Goal: Use online tool/utility: Utilize a website feature to perform a specific function

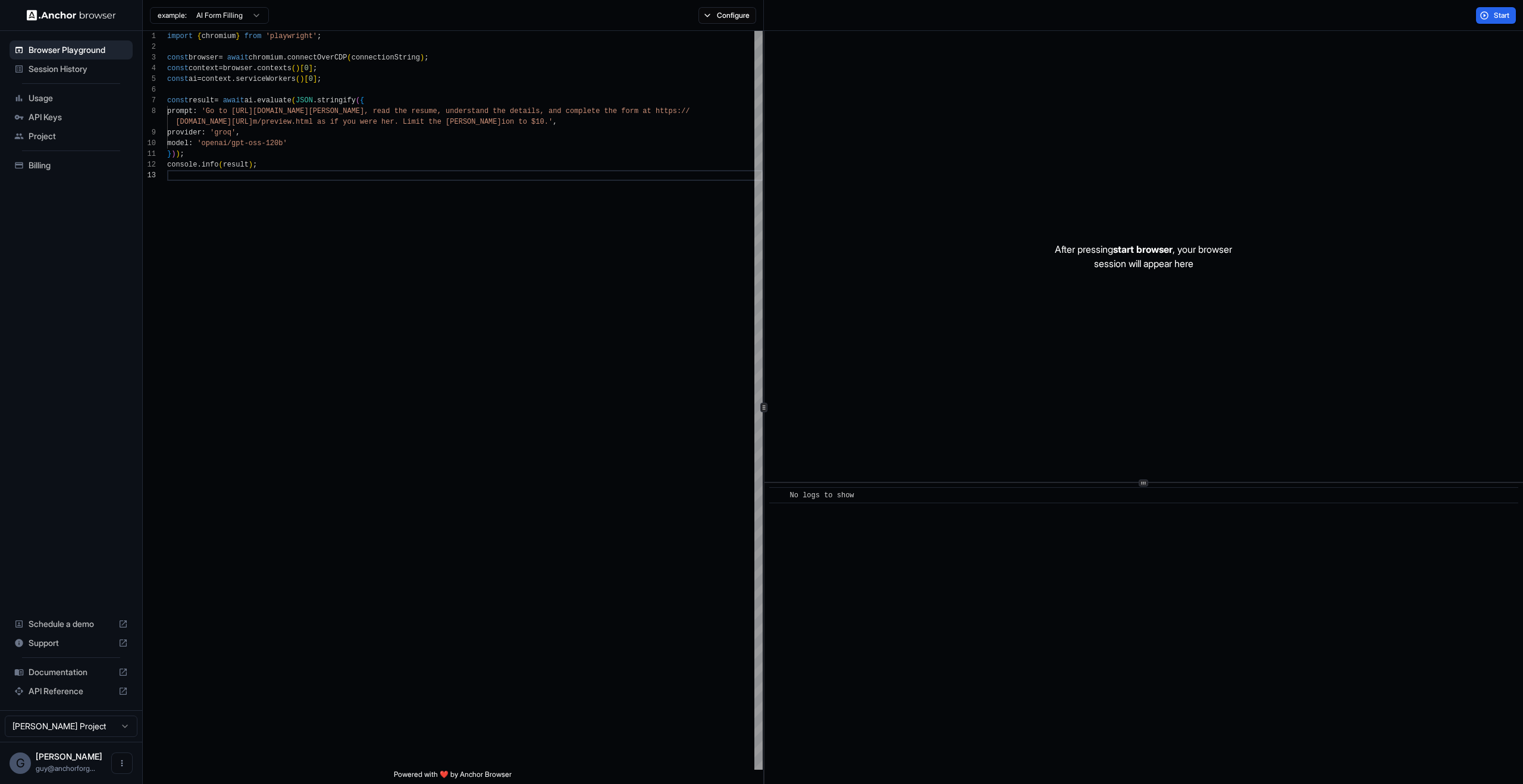
scroll to position [32, 0]
click at [36, 87] on ul "Browser Playground Session History Usage API Keys Project Billing" at bounding box center [71, 108] width 133 height 144
click at [60, 64] on span "Session History" at bounding box center [78, 69] width 99 height 12
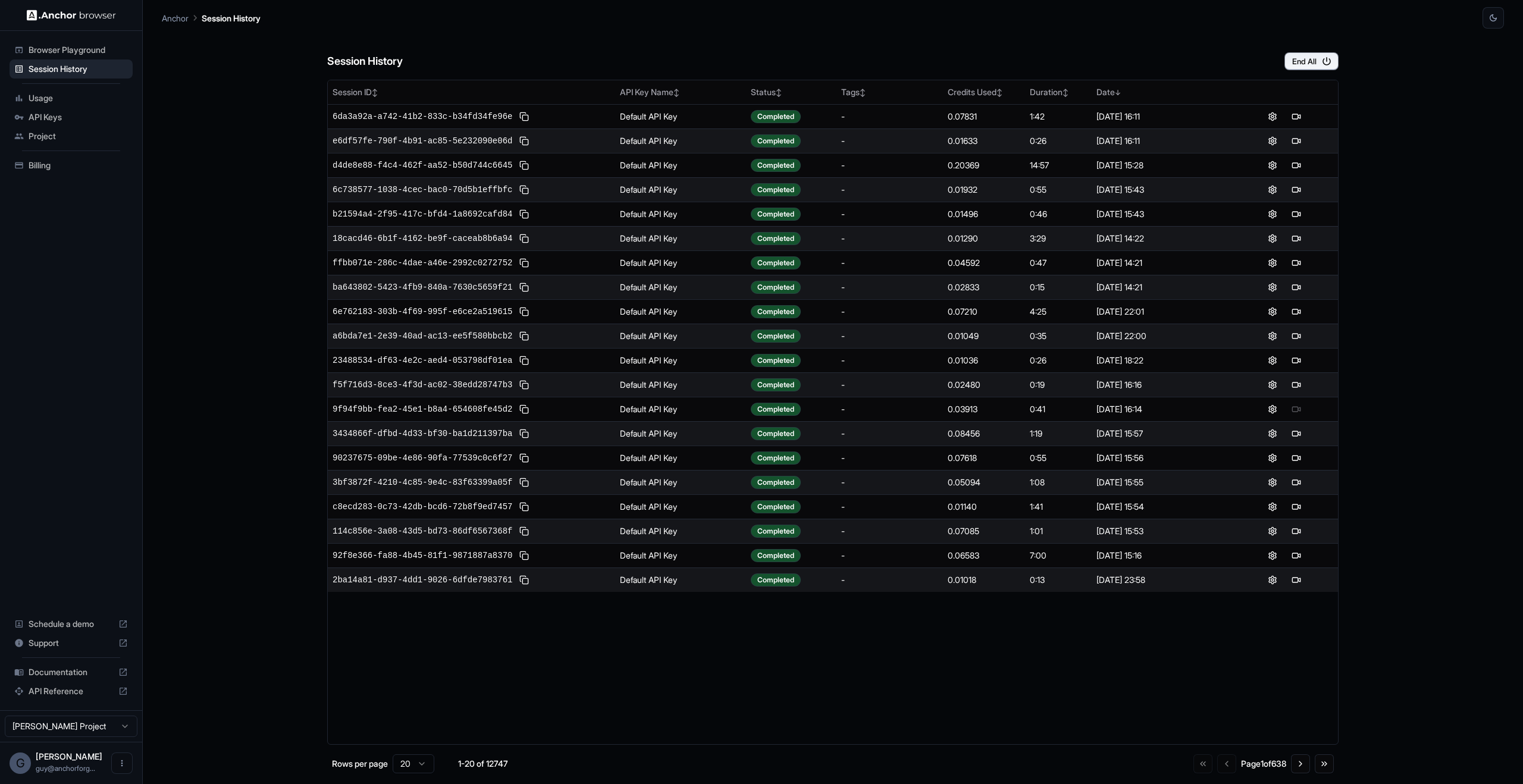
click at [489, 147] on div "e6df57fe-790f-4b91-ac85-5e232090e06d" at bounding box center [471, 141] width 278 height 14
click at [476, 129] on td "e6df57fe-790f-4b91-ac85-5e232090e06d" at bounding box center [471, 141] width 287 height 24
click at [478, 118] on span "6da3a92a-a742-41b2-833c-b34fd34fe96e" at bounding box center [422, 116] width 179 height 12
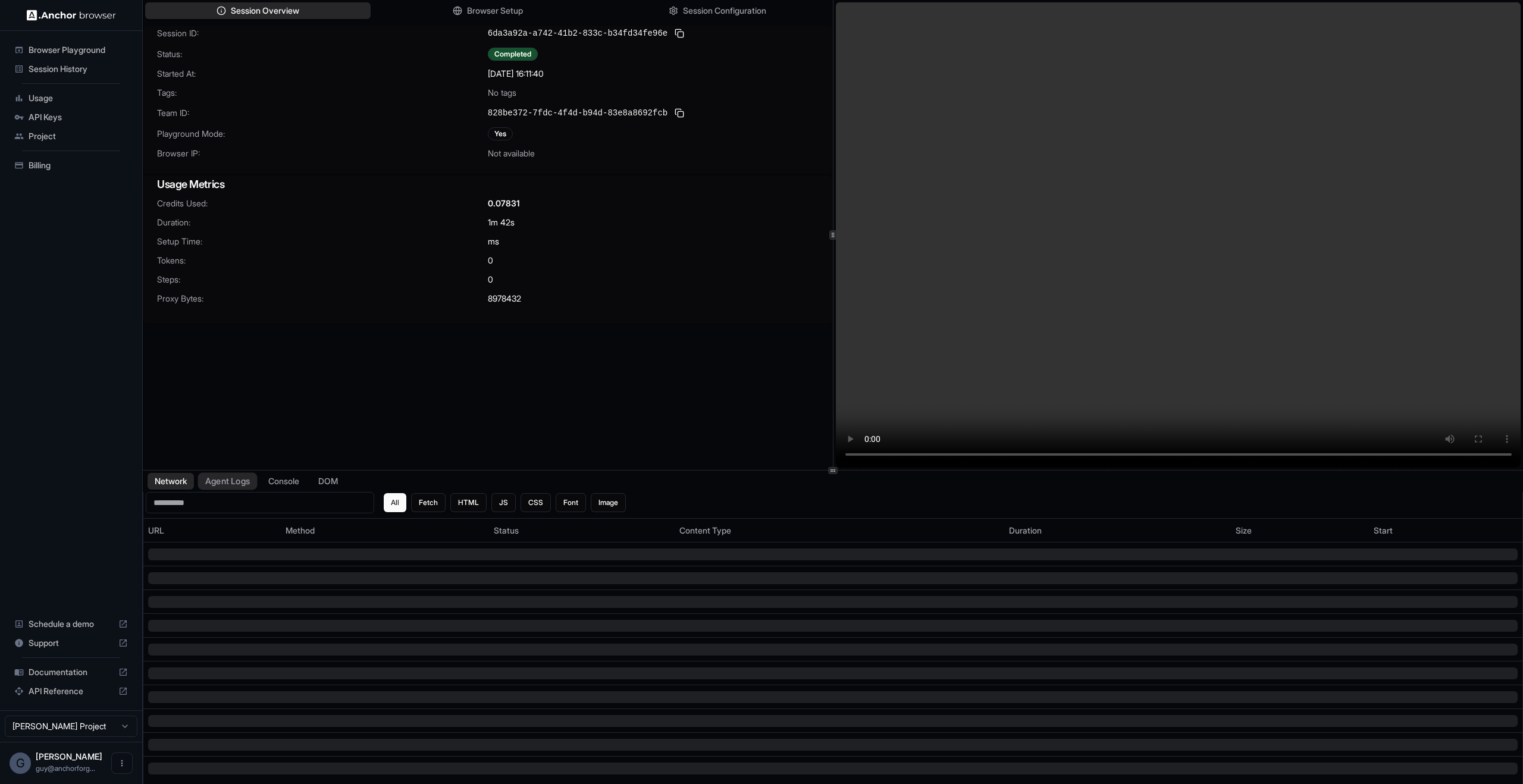
click at [242, 485] on button "Agent Logs" at bounding box center [227, 482] width 59 height 18
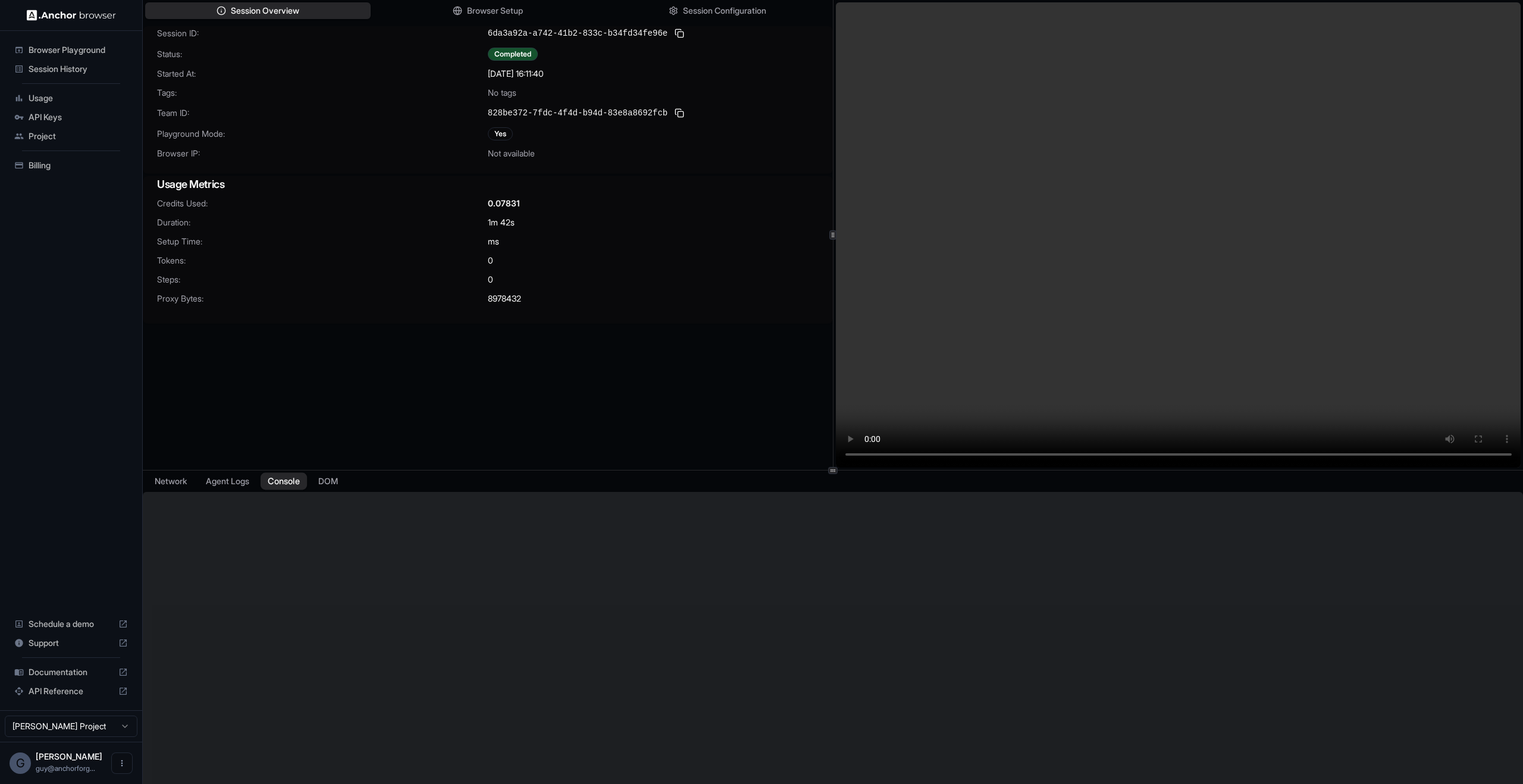
click at [273, 483] on button "Console" at bounding box center [284, 482] width 46 height 18
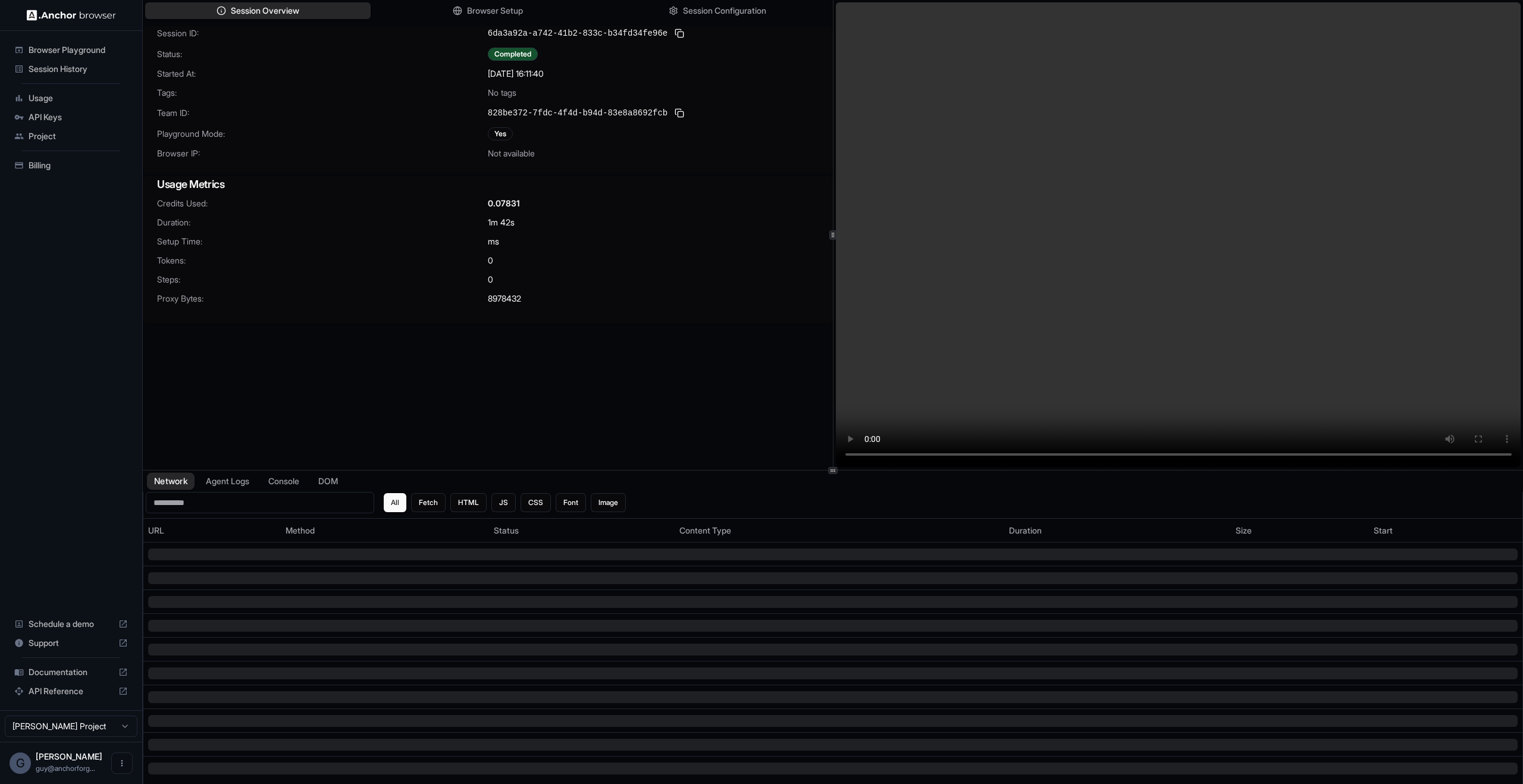
click at [187, 483] on button "Network" at bounding box center [170, 482] width 47 height 18
click at [41, 79] on ul "Browser Playground Session History Usage API Keys Project Billing" at bounding box center [71, 108] width 133 height 144
click at [42, 75] on div "Session History" at bounding box center [71, 69] width 123 height 19
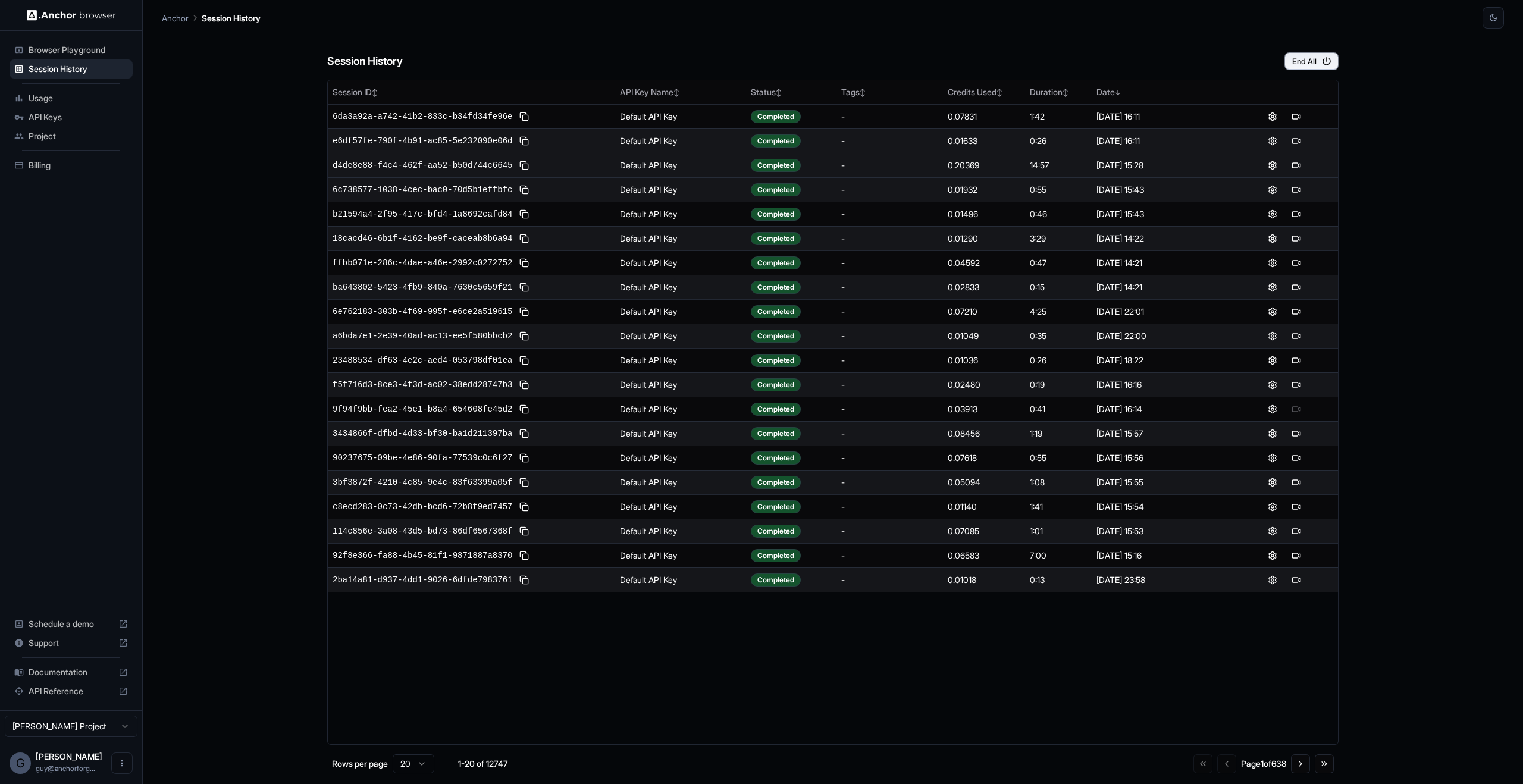
click at [432, 176] on td "d4de8e88-f4c4-462f-aa52-b50d744c6645" at bounding box center [471, 165] width 287 height 24
click at [435, 183] on div "6c738577-1038-4cec-bac0-70d5b1effbfc" at bounding box center [471, 190] width 278 height 14
click at [435, 194] on span "6c738577-1038-4cec-bac0-70d5b1effbfc" at bounding box center [422, 190] width 179 height 12
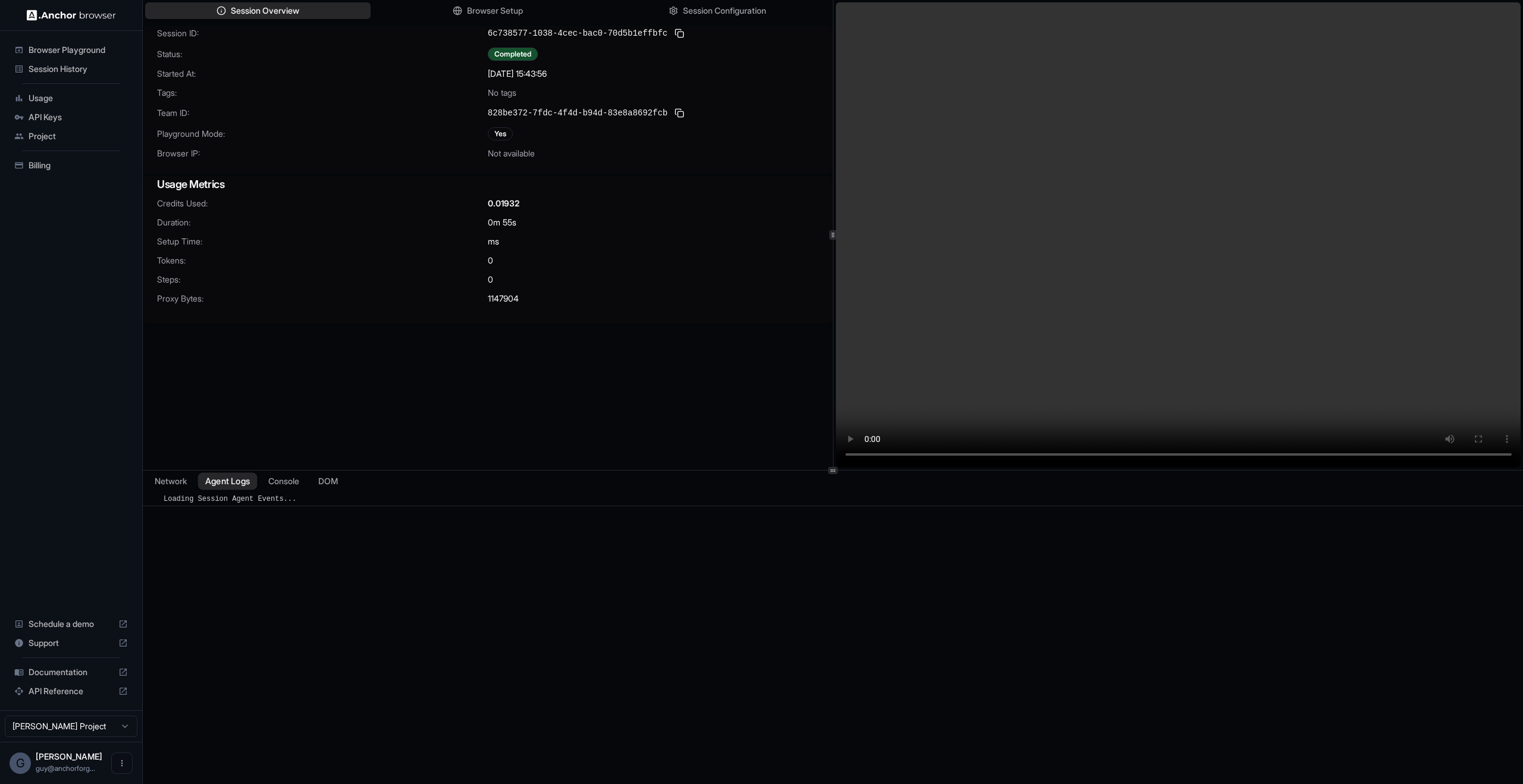
click at [258, 486] on button "Agent Logs" at bounding box center [227, 482] width 59 height 18
click at [321, 491] on div "Network Agent Logs Console DOM" at bounding box center [832, 481] width 1380 height 22
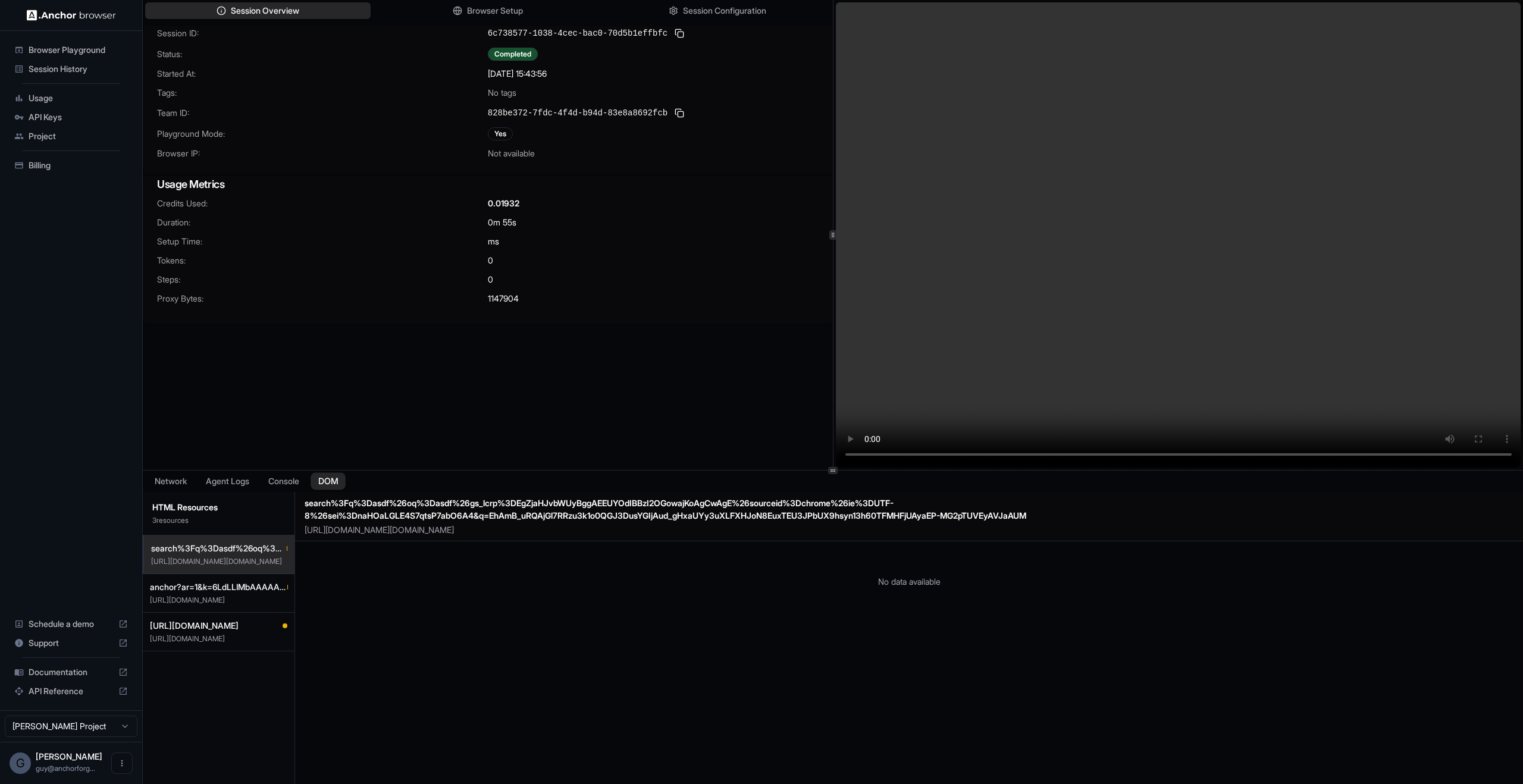
click at [332, 485] on button "DOM" at bounding box center [328, 482] width 35 height 18
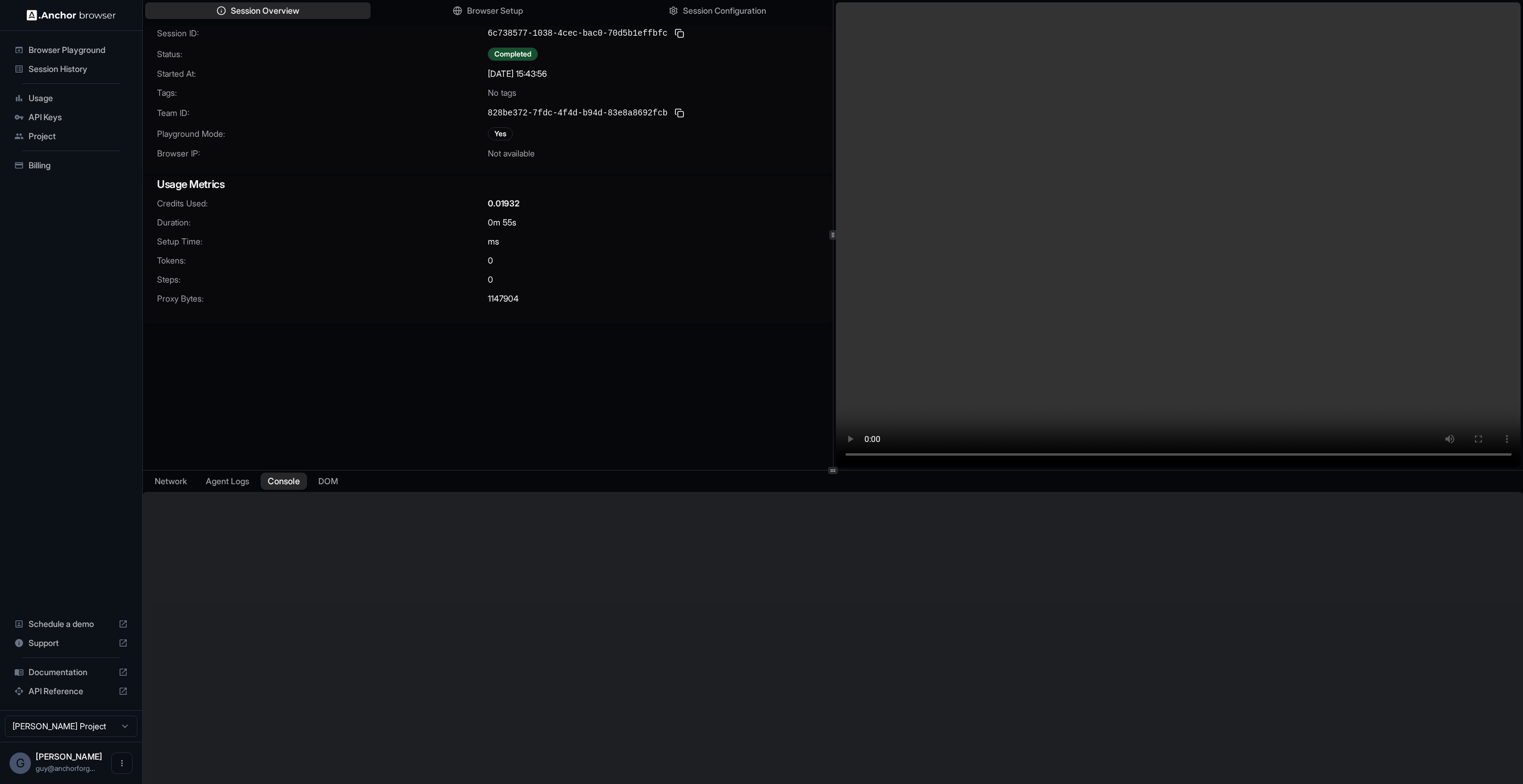
click at [300, 482] on button "Console" at bounding box center [284, 482] width 46 height 18
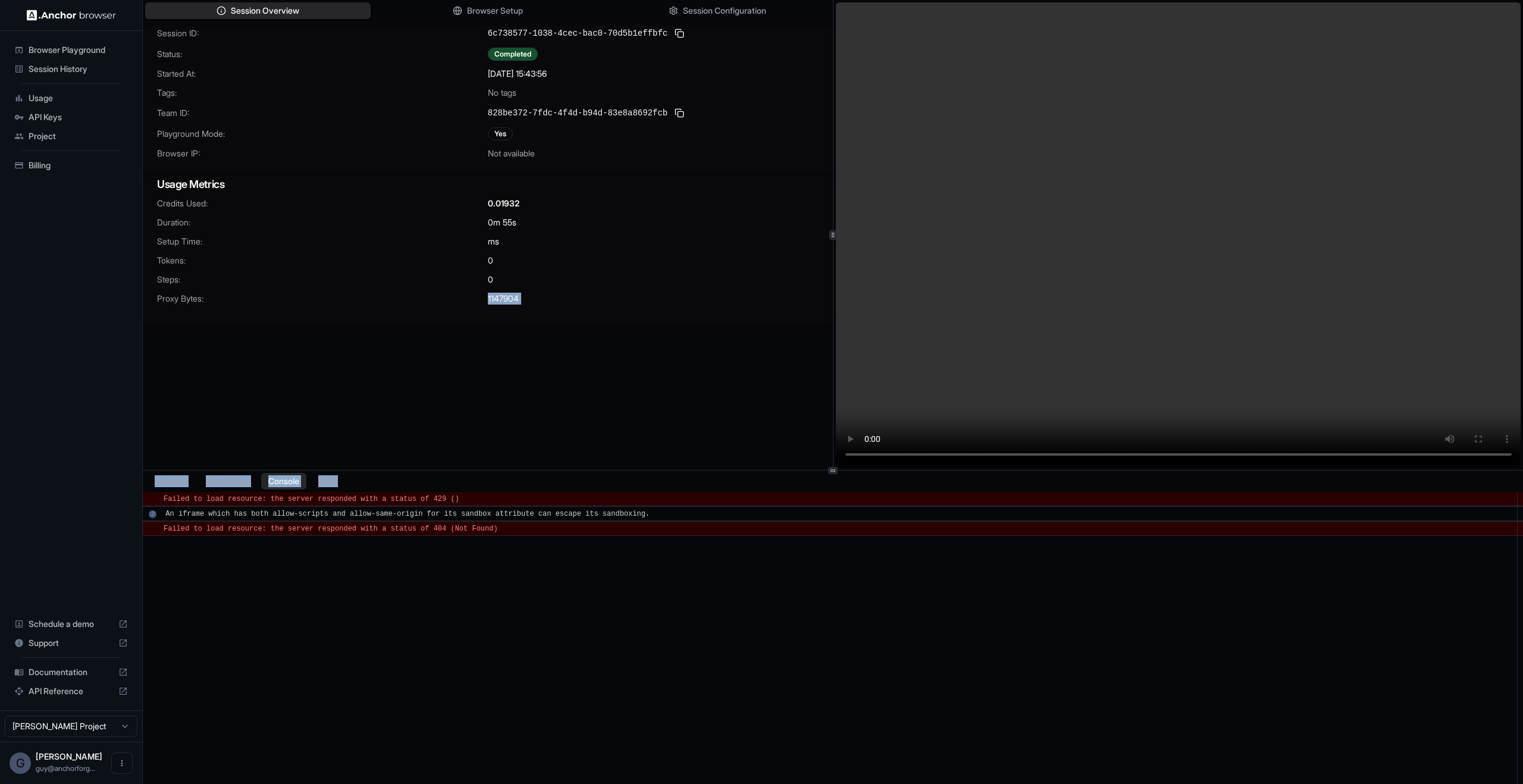
drag, startPoint x: 550, startPoint y: 586, endPoint x: 142, endPoint y: 446, distance: 431.4
click at [142, 446] on div "Browser Playground Session History Usage API Keys Project Billing Schedule a de…" at bounding box center [761, 392] width 1523 height 784
click at [523, 606] on div "​ Failed to load resource: the server responded with a status of 429 () ​ 2 An …" at bounding box center [832, 649] width 1380 height 314
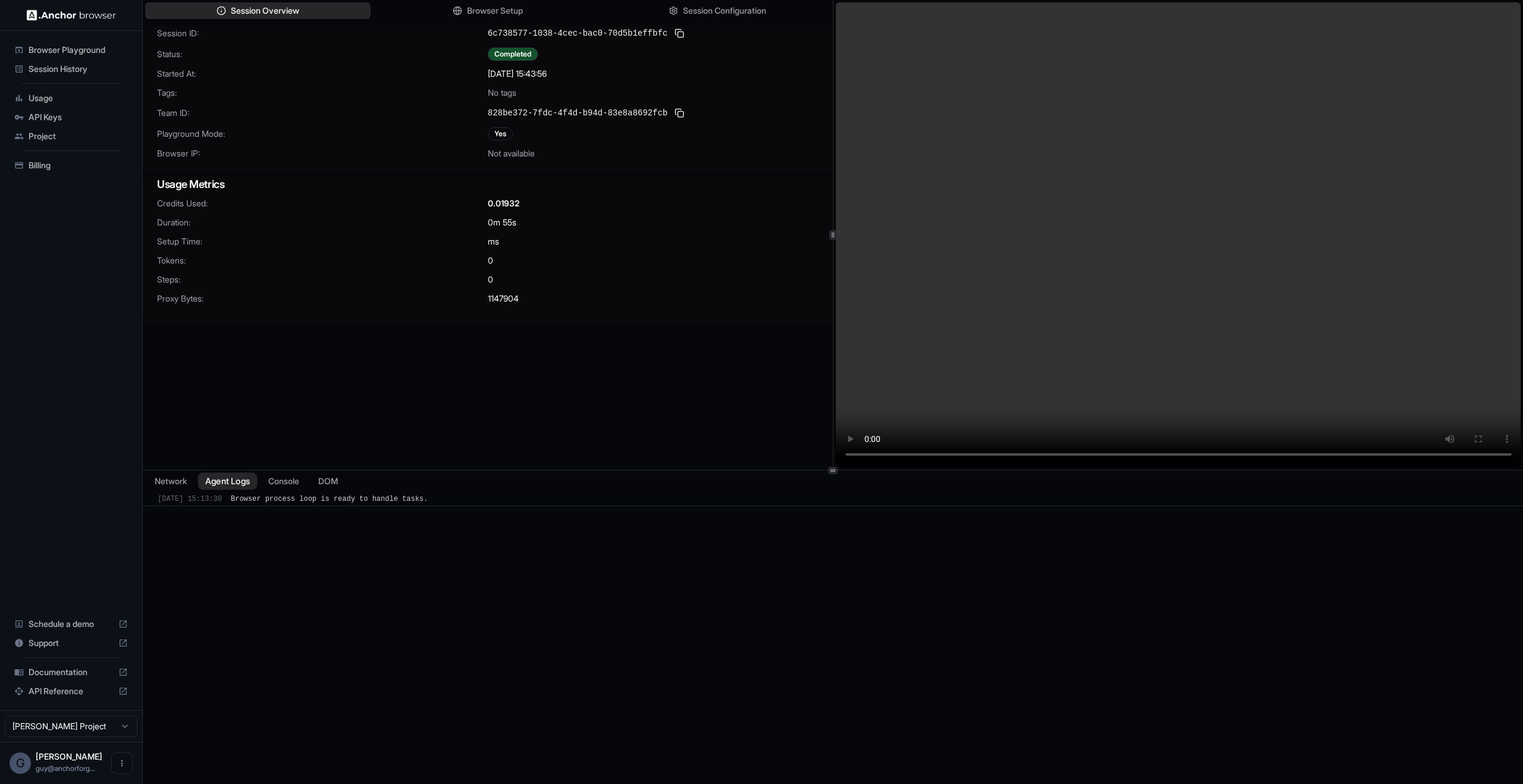
click at [254, 487] on button "Agent Logs" at bounding box center [227, 482] width 59 height 18
drag, startPoint x: 428, startPoint y: 208, endPoint x: 583, endPoint y: 414, distance: 257.8
click at [583, 414] on div "Session ID: 6c738577-1038-4cec-bac0-70d5b1effbfc Status: Completed Started At: …" at bounding box center [487, 261] width 690 height 470
drag, startPoint x: 493, startPoint y: 631, endPoint x: 476, endPoint y: 599, distance: 36.2
click at [483, 608] on div "​ 9/20/2025, 15:13:30 Browser process loop is ready to handle tasks." at bounding box center [832, 649] width 1380 height 314
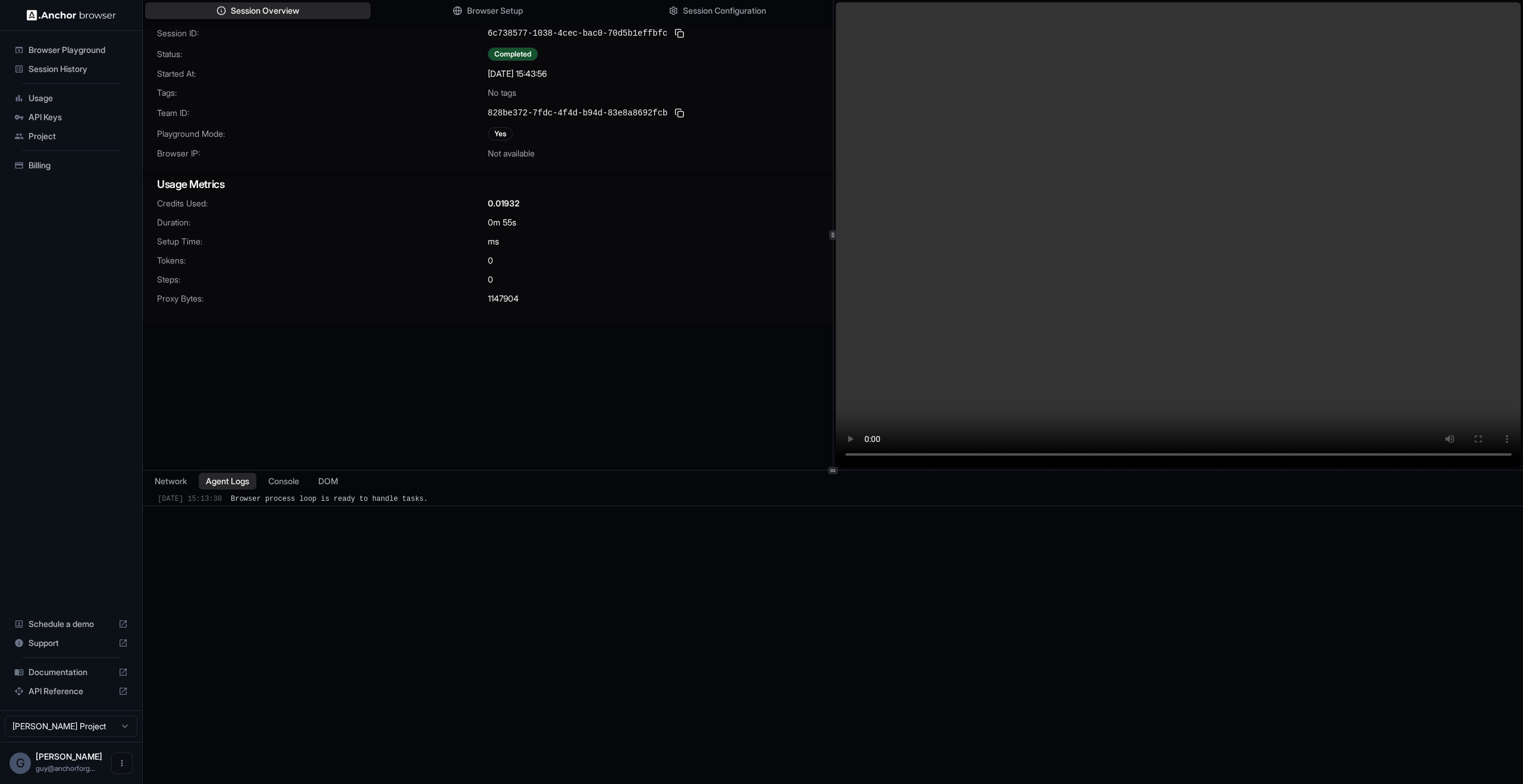
drag, startPoint x: 349, startPoint y: 466, endPoint x: 353, endPoint y: 481, distance: 15.5
click at [349, 468] on div "Session ID: 6c738577-1038-4cec-bac0-70d5b1effbfc Status: Completed Started At: …" at bounding box center [487, 261] width 690 height 470
click at [354, 486] on div "Network Agent Logs Console DOM" at bounding box center [832, 481] width 1380 height 22
click at [323, 483] on button "DOM" at bounding box center [328, 482] width 35 height 18
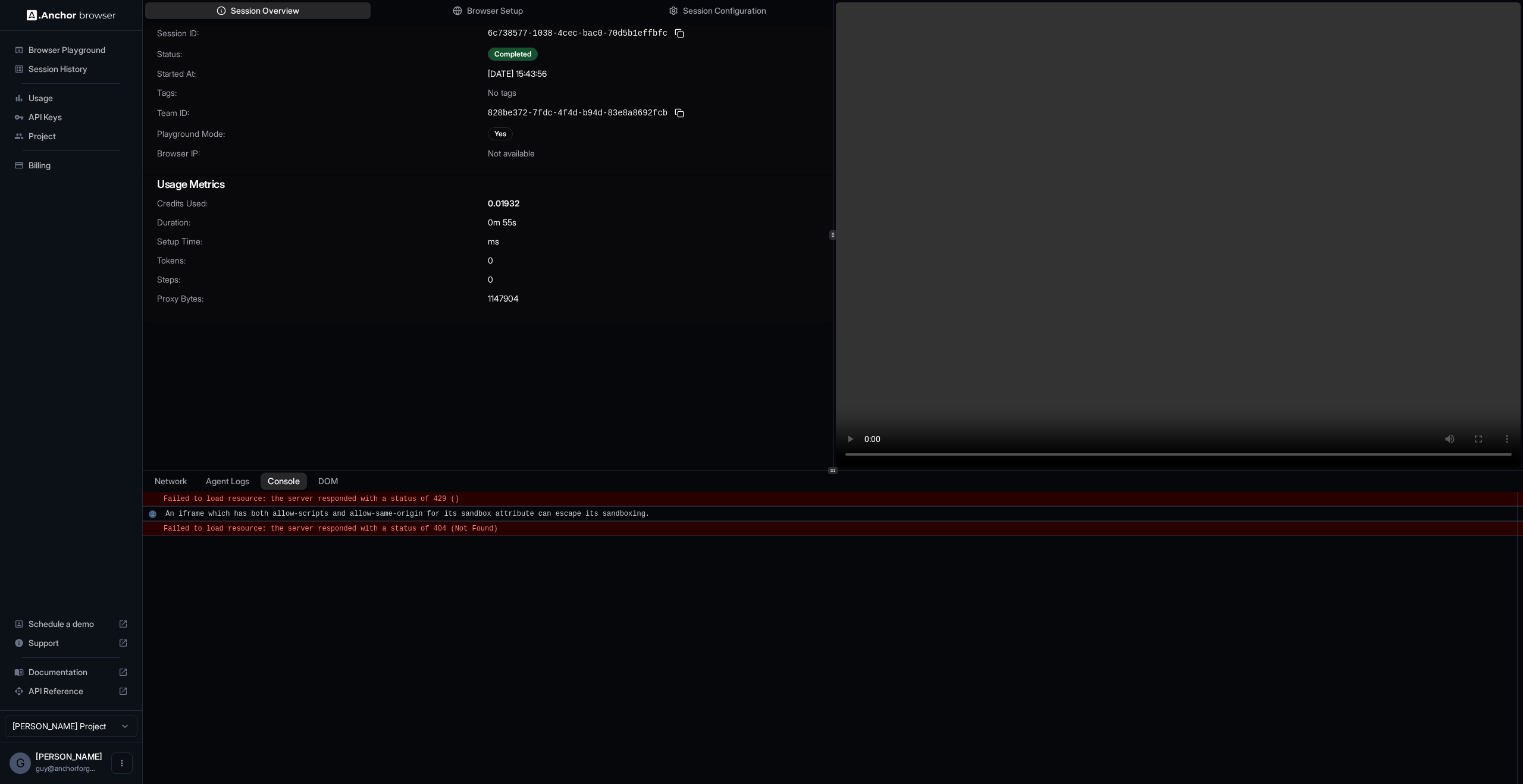
click at [290, 487] on button "Console" at bounding box center [284, 482] width 46 height 18
click at [420, 508] on div "​ 2 An iframe which has both allow-scripts and allow-same-origin for its sandbo…" at bounding box center [832, 513] width 1380 height 15
click at [419, 504] on div "​ Failed to load resource: the server responded with a status of 429 ()" at bounding box center [832, 498] width 1380 height 15
drag, startPoint x: 419, startPoint y: 504, endPoint x: 466, endPoint y: 600, distance: 106.9
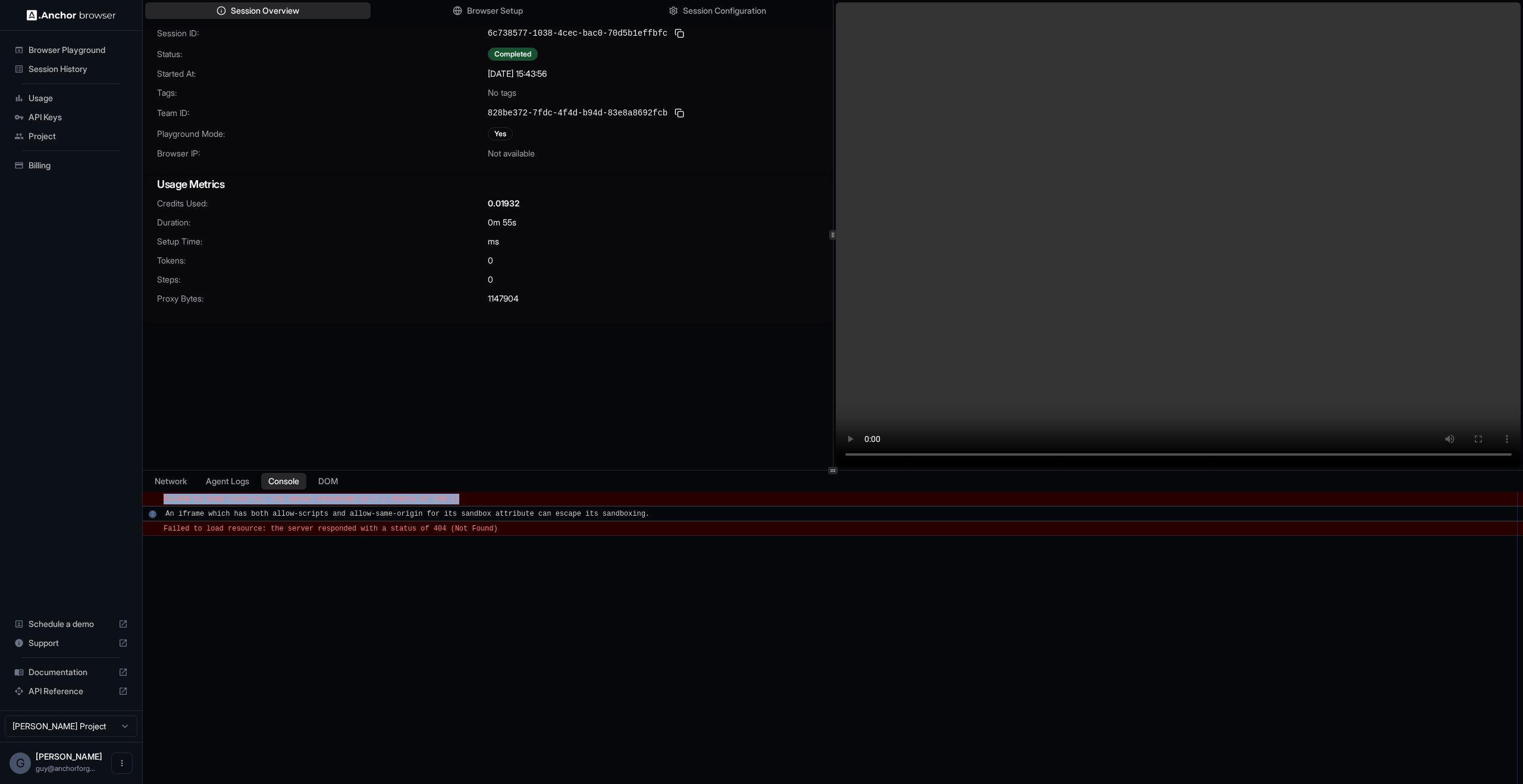
click at [463, 604] on div "​ Failed to load resource: the server responded with a status of 429 () ​ 2 An …" at bounding box center [832, 649] width 1380 height 314
drag, startPoint x: 506, startPoint y: 518, endPoint x: 354, endPoint y: 466, distance: 160.6
click at [354, 466] on div "Session Overview Browser Setup Session Configuration Session ID: 6c738577-1038-…" at bounding box center [832, 392] width 1380 height 784
drag, startPoint x: 403, startPoint y: 580, endPoint x: 327, endPoint y: 524, distance: 94.4
click at [403, 580] on div "​ Failed to load resource: the server responded with a status of 429 () ​ 2 An …" at bounding box center [832, 649] width 1380 height 314
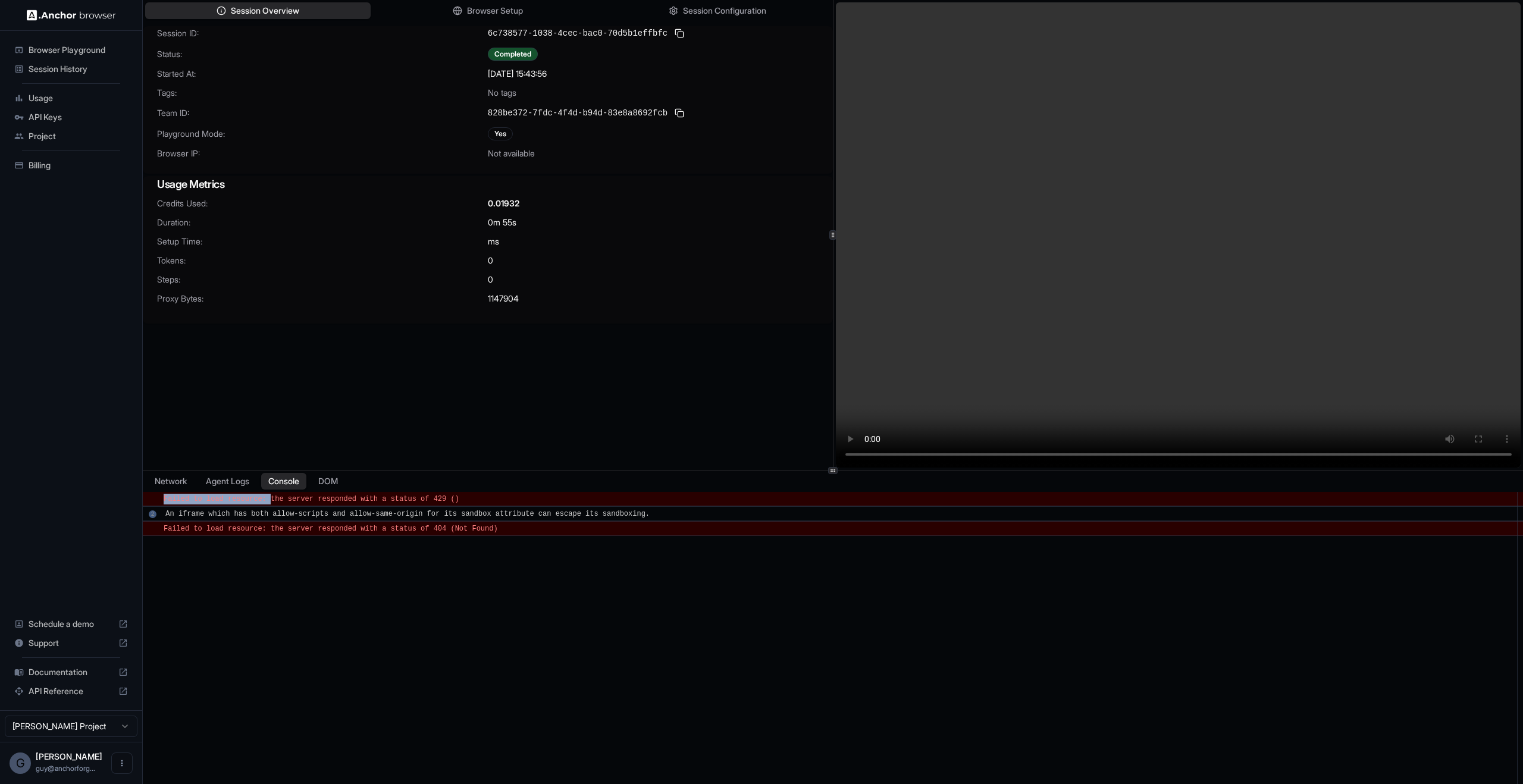
drag, startPoint x: 273, startPoint y: 502, endPoint x: 435, endPoint y: 547, distance: 168.1
click at [429, 546] on div "​ Failed to load resource: the server responded with a status of 429 () ​ 2 An …" at bounding box center [832, 649] width 1380 height 314
click at [386, 501] on span "Failed to load resource: the server responded with a status of 429 ()" at bounding box center [311, 498] width 295 height 8
click at [431, 527] on span "Failed to load resource: the server responded with a status of 404 (Not Found)" at bounding box center [331, 529] width 335 height 8
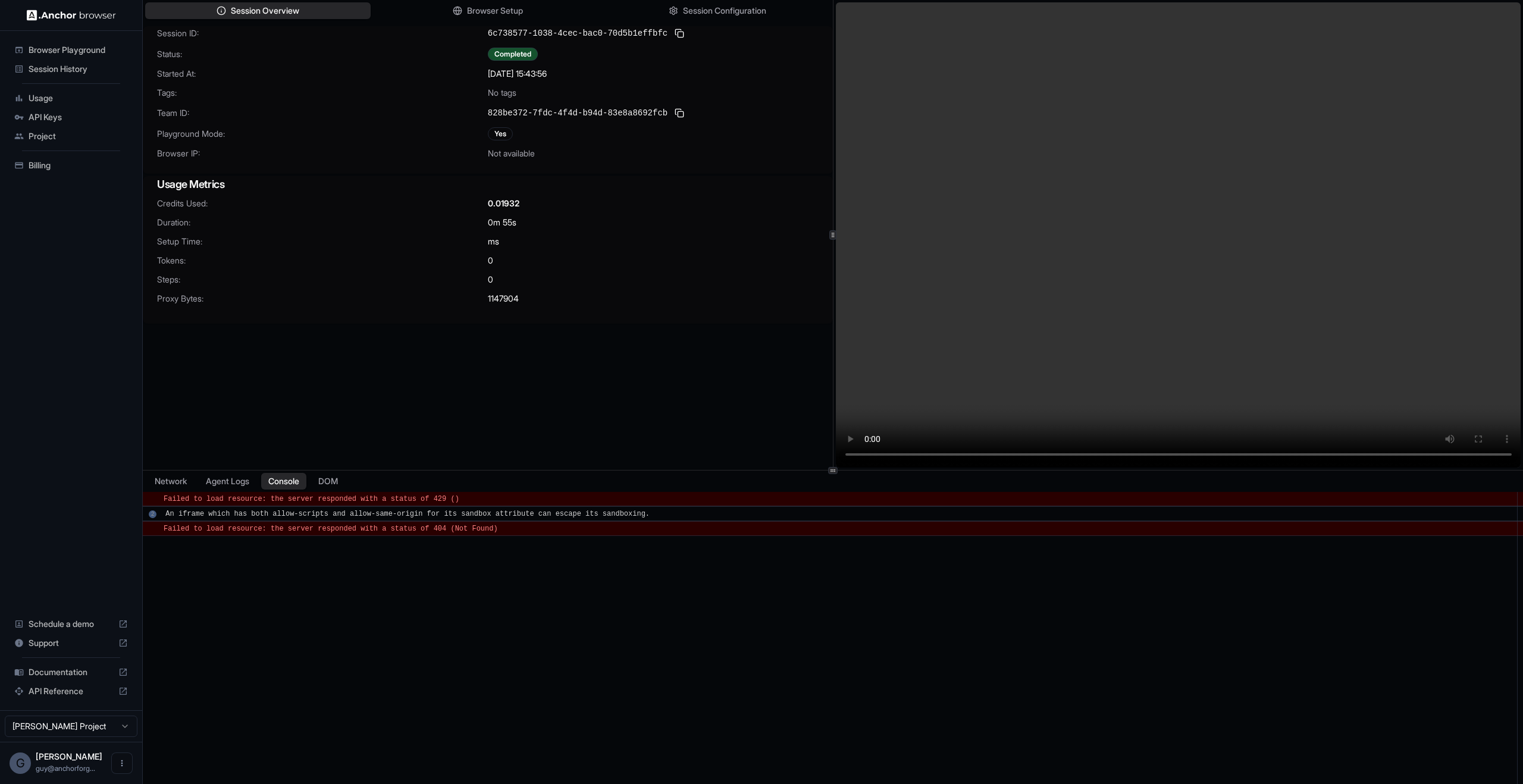
click at [470, 529] on span "Failed to load resource: the server responded with a status of 404 (Not Found)" at bounding box center [331, 529] width 335 height 8
click at [432, 502] on span "Failed to load resource: the server responded with a status of 429 ()" at bounding box center [311, 498] width 295 height 8
copy span "429"
click at [370, 620] on div "​ Failed to load resource: the server responded with a status of 429 () ​ 2 An …" at bounding box center [832, 649] width 1380 height 314
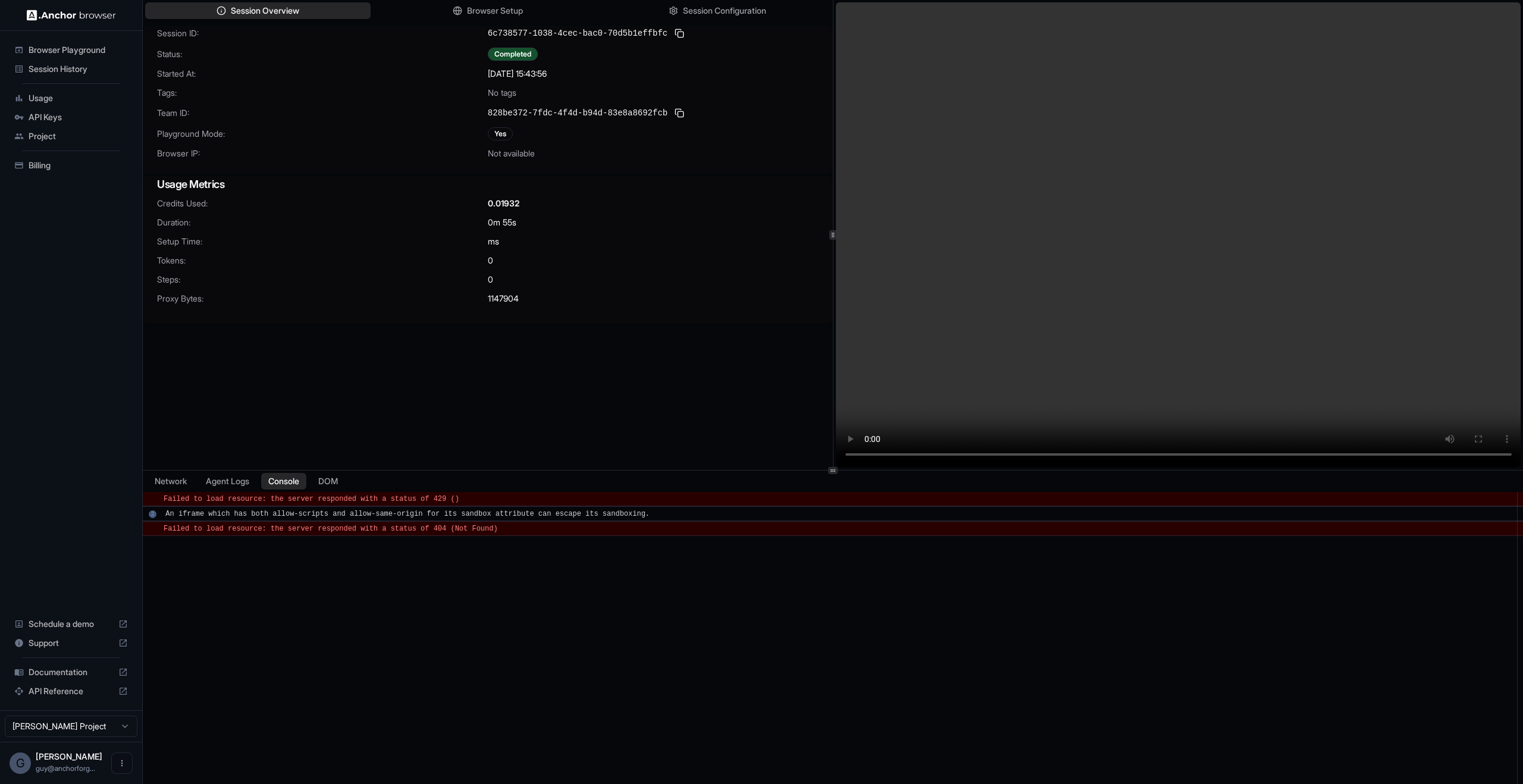
click at [369, 612] on div "​ Failed to load resource: the server responded with a status of 429 () ​ 2 An …" at bounding box center [832, 649] width 1380 height 314
click at [331, 415] on div "Session ID: 6c738577-1038-4cec-bac0-70d5b1effbfc Status: Completed Started At: …" at bounding box center [487, 261] width 690 height 470
click at [579, 3] on div "Session Overview Browser Setup Session Configuration" at bounding box center [487, 10] width 690 height 22
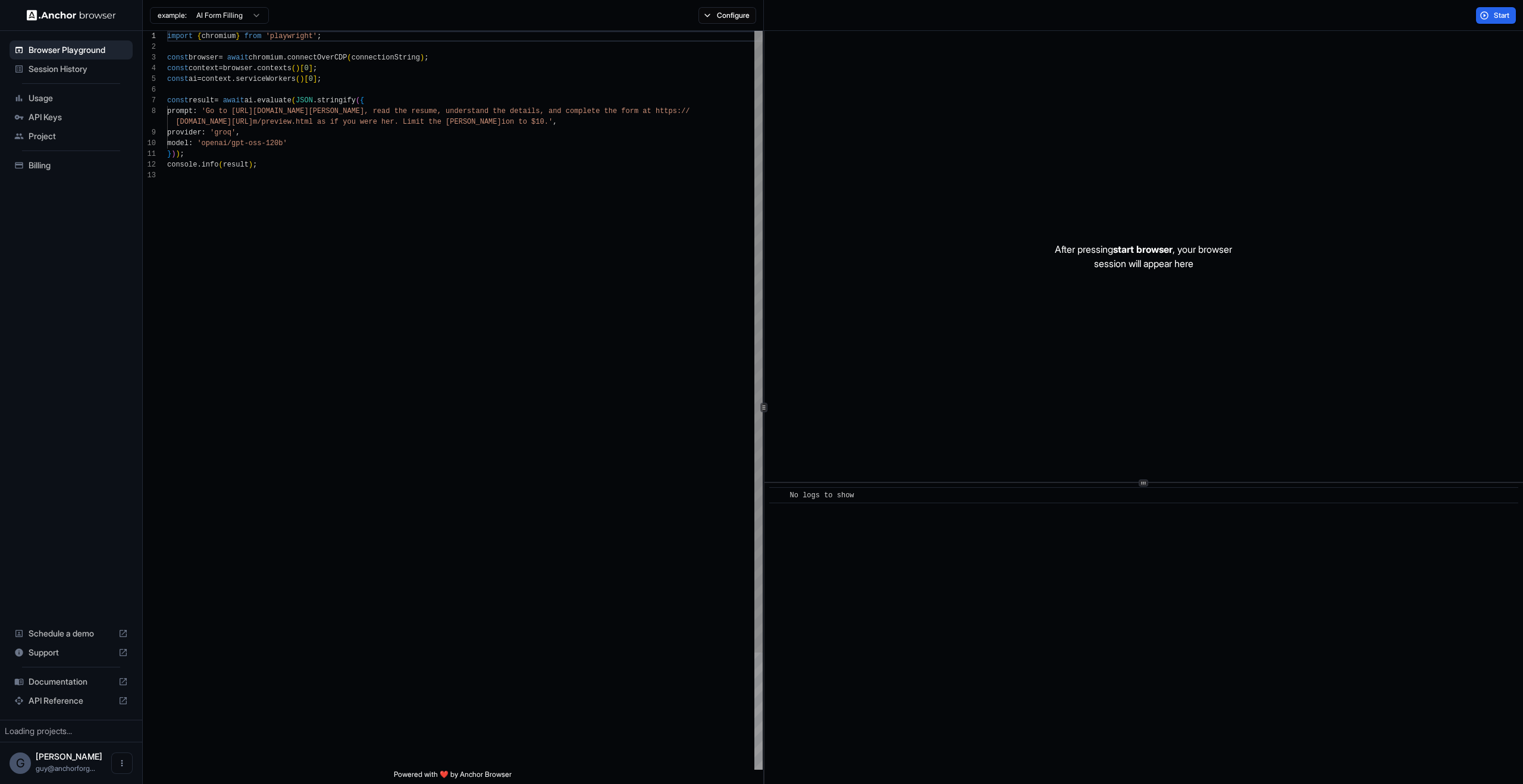
scroll to position [86, 0]
click at [1503, 9] on button "Start" at bounding box center [1496, 15] width 40 height 17
drag, startPoint x: 1368, startPoint y: 212, endPoint x: 1373, endPoint y: 192, distance: 20.6
click at [1370, 208] on div at bounding box center [1144, 256] width 759 height 450
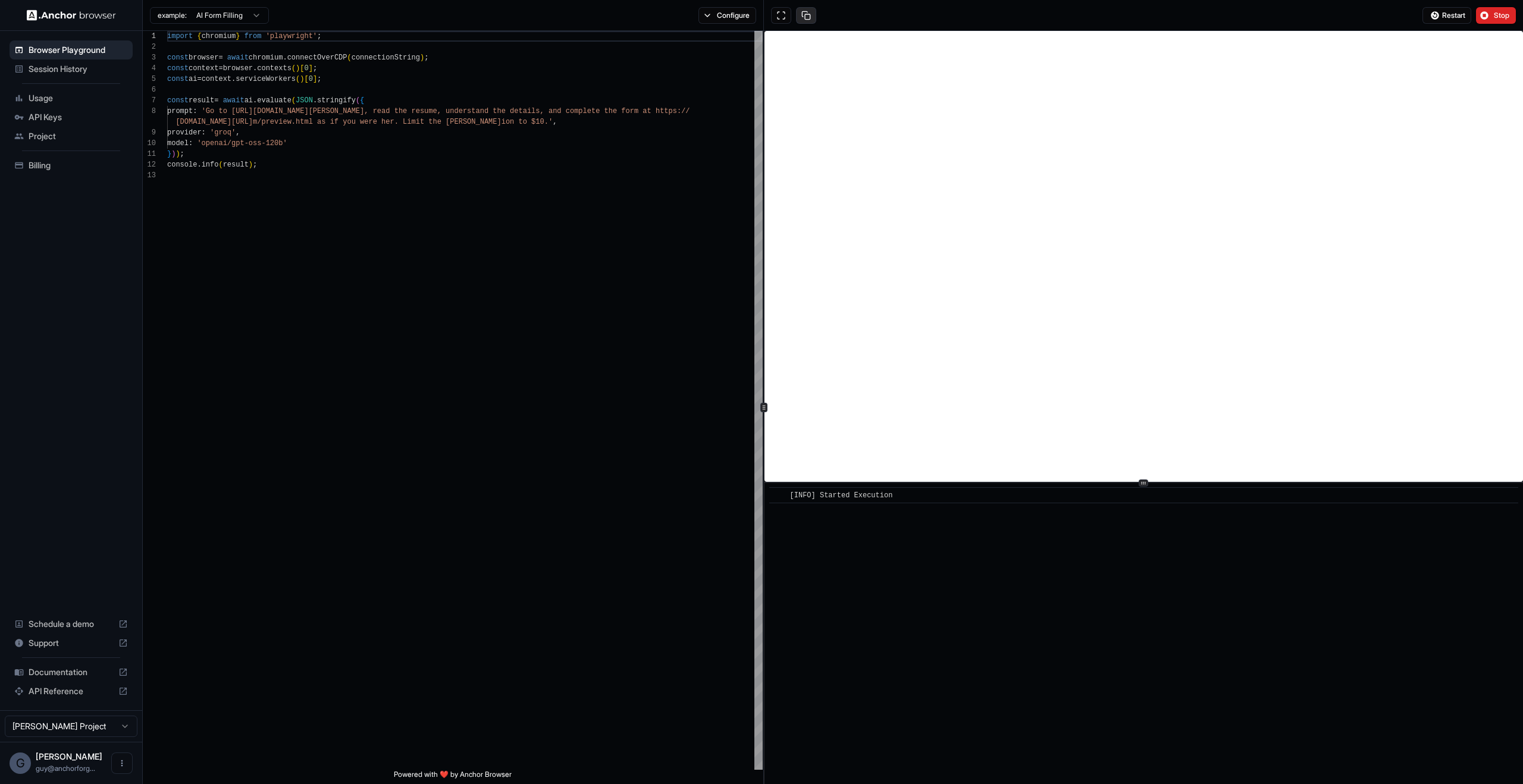
click at [808, 21] on button at bounding box center [805, 15] width 20 height 17
click at [1201, 567] on div "​ [INFO] Started Execution" at bounding box center [1144, 634] width 759 height 301
click at [722, 27] on div "example: AI Form Filling Configure" at bounding box center [453, 15] width 621 height 31
click at [727, 20] on button "Configure" at bounding box center [727, 15] width 58 height 17
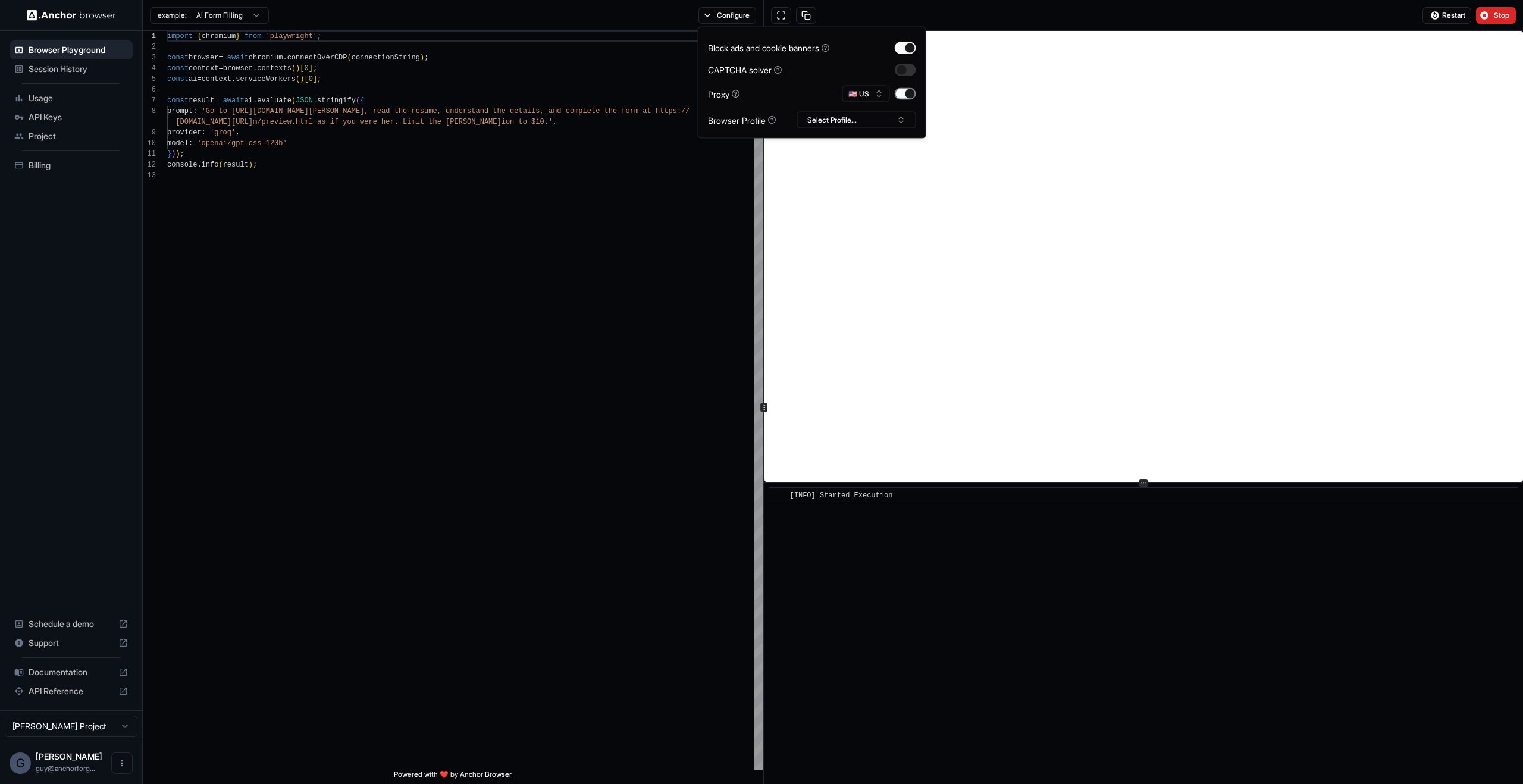
click at [905, 94] on button "button" at bounding box center [905, 94] width 22 height 12
click at [1457, 20] on button "Restart" at bounding box center [1446, 15] width 49 height 17
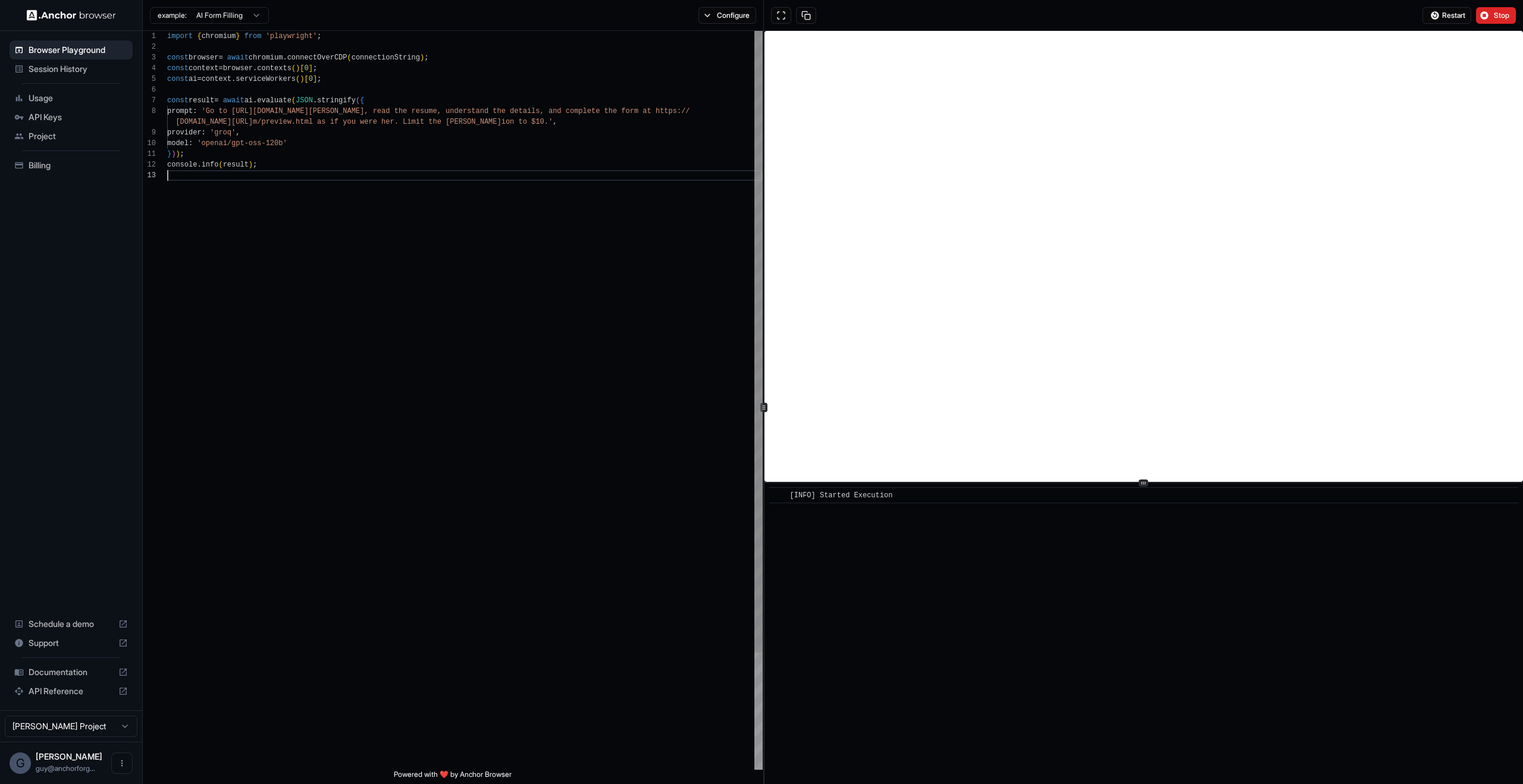
scroll to position [32, 0]
click at [578, 246] on div "import { chromium } from 'playwright' ; const browser = await chromium . connec…" at bounding box center [465, 470] width 595 height 878
drag, startPoint x: 812, startPoint y: 485, endPoint x: 972, endPoint y: 529, distance: 165.9
click at [960, 527] on div "​ [INFO] Started Execution" at bounding box center [1144, 407] width 759 height 753
drag, startPoint x: 1012, startPoint y: 525, endPoint x: 816, endPoint y: 487, distance: 199.6
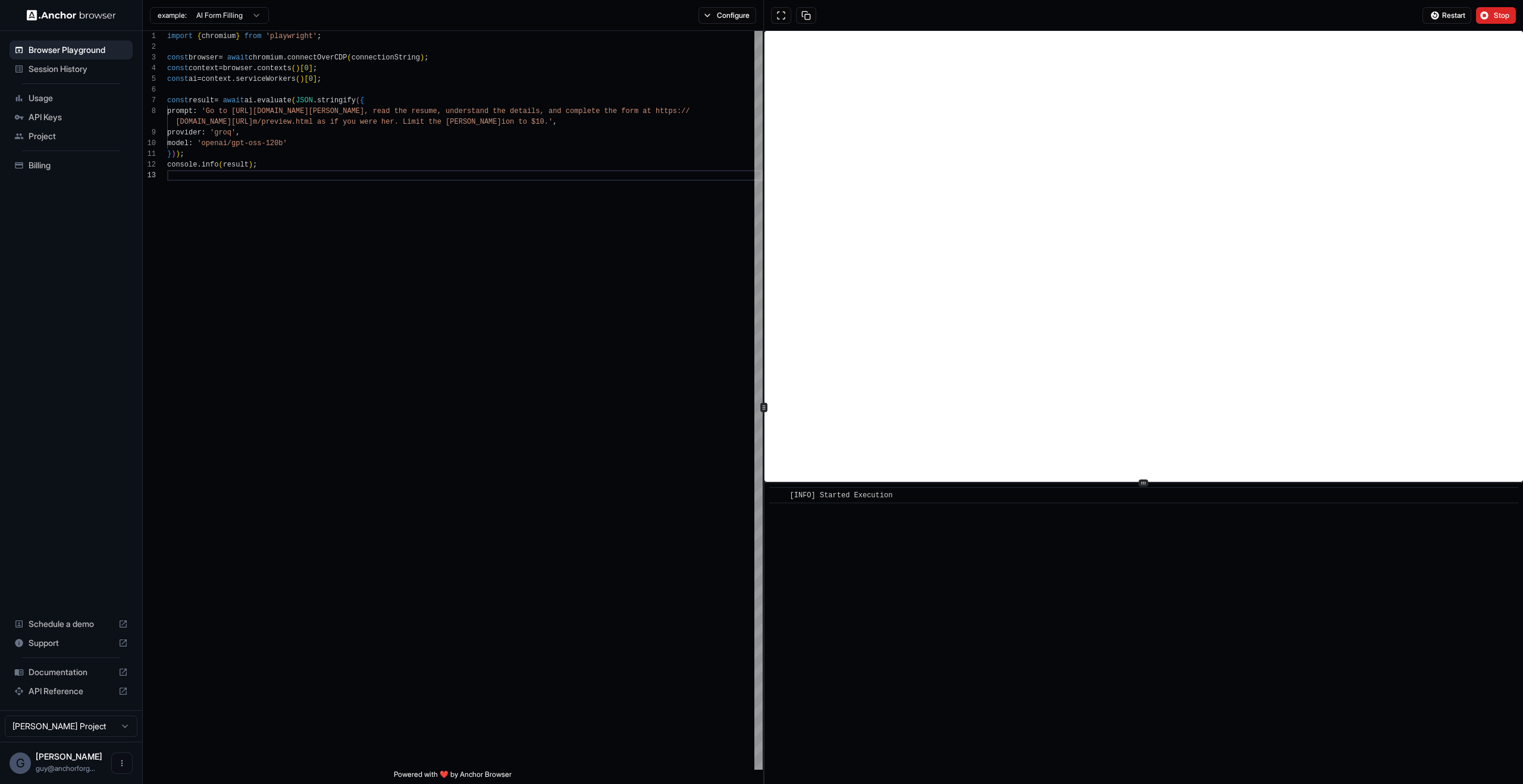
click at [841, 486] on div "​ [INFO] Started Execution" at bounding box center [1144, 634] width 759 height 301
drag, startPoint x: 767, startPoint y: 497, endPoint x: 954, endPoint y: 537, distance: 191.2
click at [945, 533] on div "​ [INFO] Started Execution" at bounding box center [1144, 634] width 759 height 301
click at [1007, 566] on div "​ [INFO] Started Execution" at bounding box center [1144, 634] width 759 height 301
drag, startPoint x: 1005, startPoint y: 741, endPoint x: 1007, endPoint y: 732, distance: 9.2
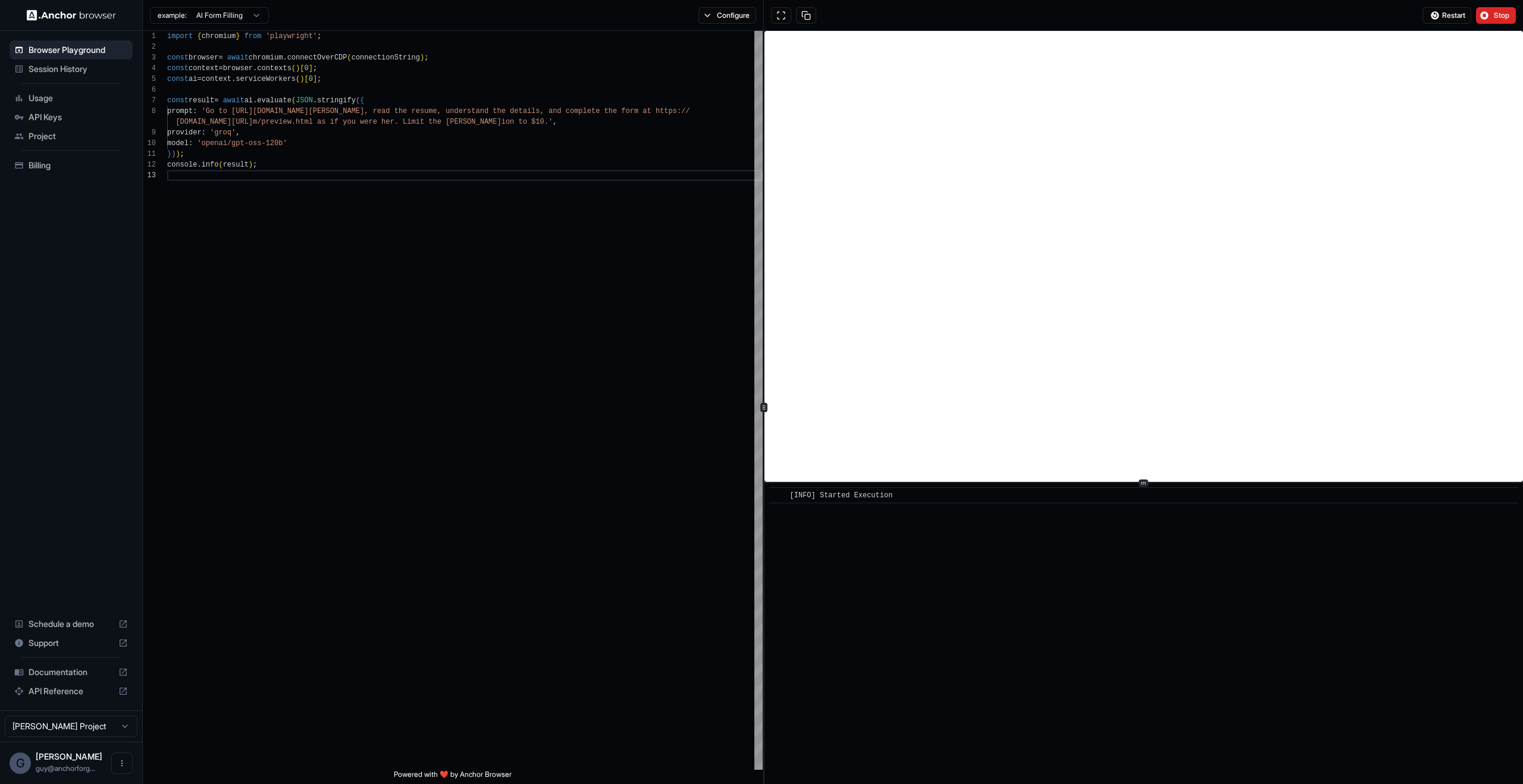
click at [1007, 732] on div "​ [INFO] Started Execution" at bounding box center [1144, 634] width 759 height 301
click at [1200, 638] on div "​ [INFO] Started Execution" at bounding box center [1144, 634] width 759 height 301
click at [1130, 524] on div "​ [INFO] Started Execution" at bounding box center [1144, 634] width 759 height 301
click at [1132, 631] on div "​ [INFO] Started Execution" at bounding box center [1144, 634] width 759 height 301
click at [636, 232] on div "import { chromium } from 'playwright' ; const browser = await chromium . connec…" at bounding box center [465, 470] width 595 height 878
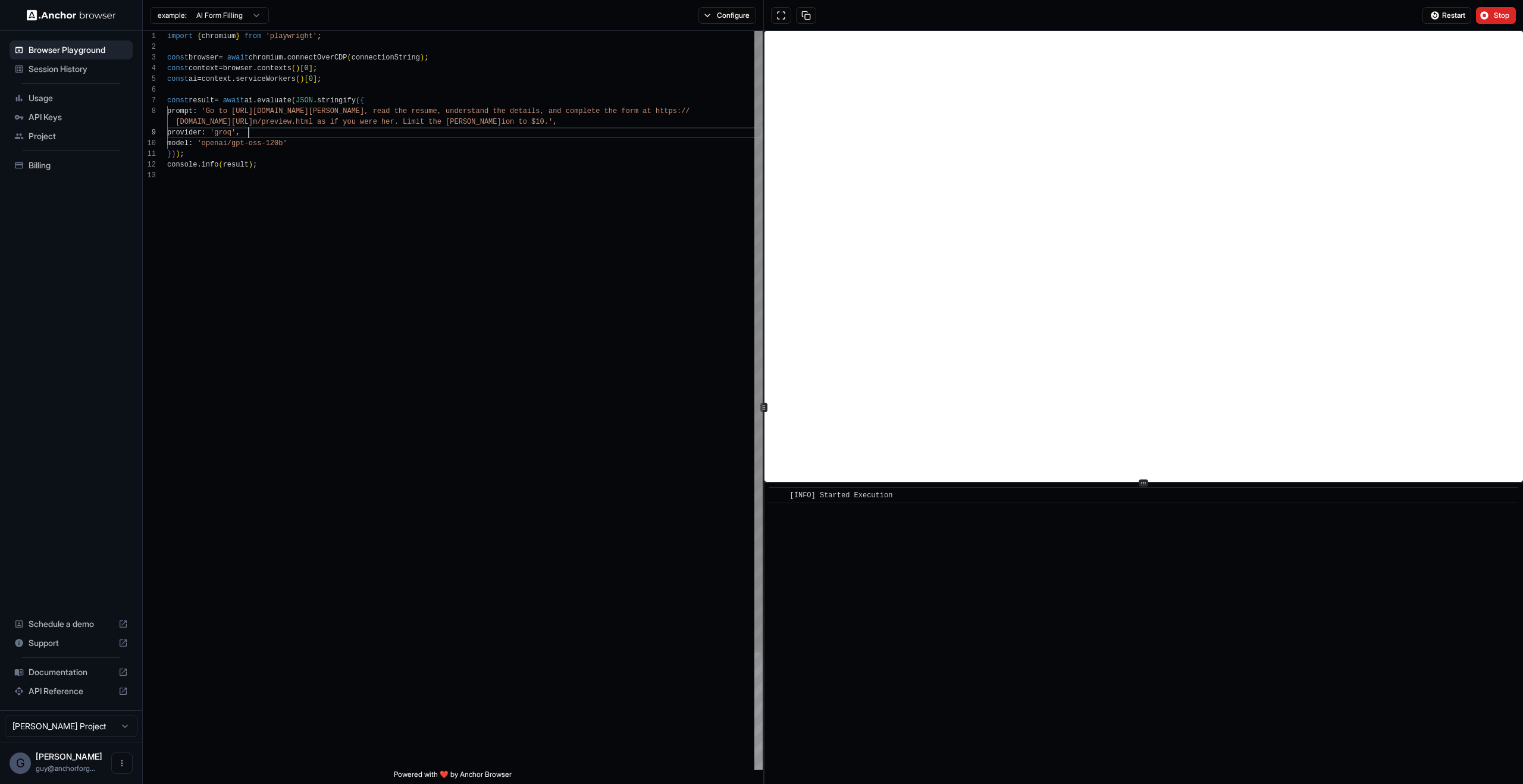
click at [437, 127] on div "import { chromium } from 'playwright' ; const browser = await chromium . connec…" at bounding box center [465, 470] width 595 height 878
click at [1509, 22] on button "Stop" at bounding box center [1496, 15] width 40 height 17
drag, startPoint x: 1267, startPoint y: 575, endPoint x: 1265, endPoint y: 566, distance: 9.2
click at [1267, 576] on div "​ [ERROR] Error: Target page, context or browser has been closed" at bounding box center [1144, 634] width 759 height 301
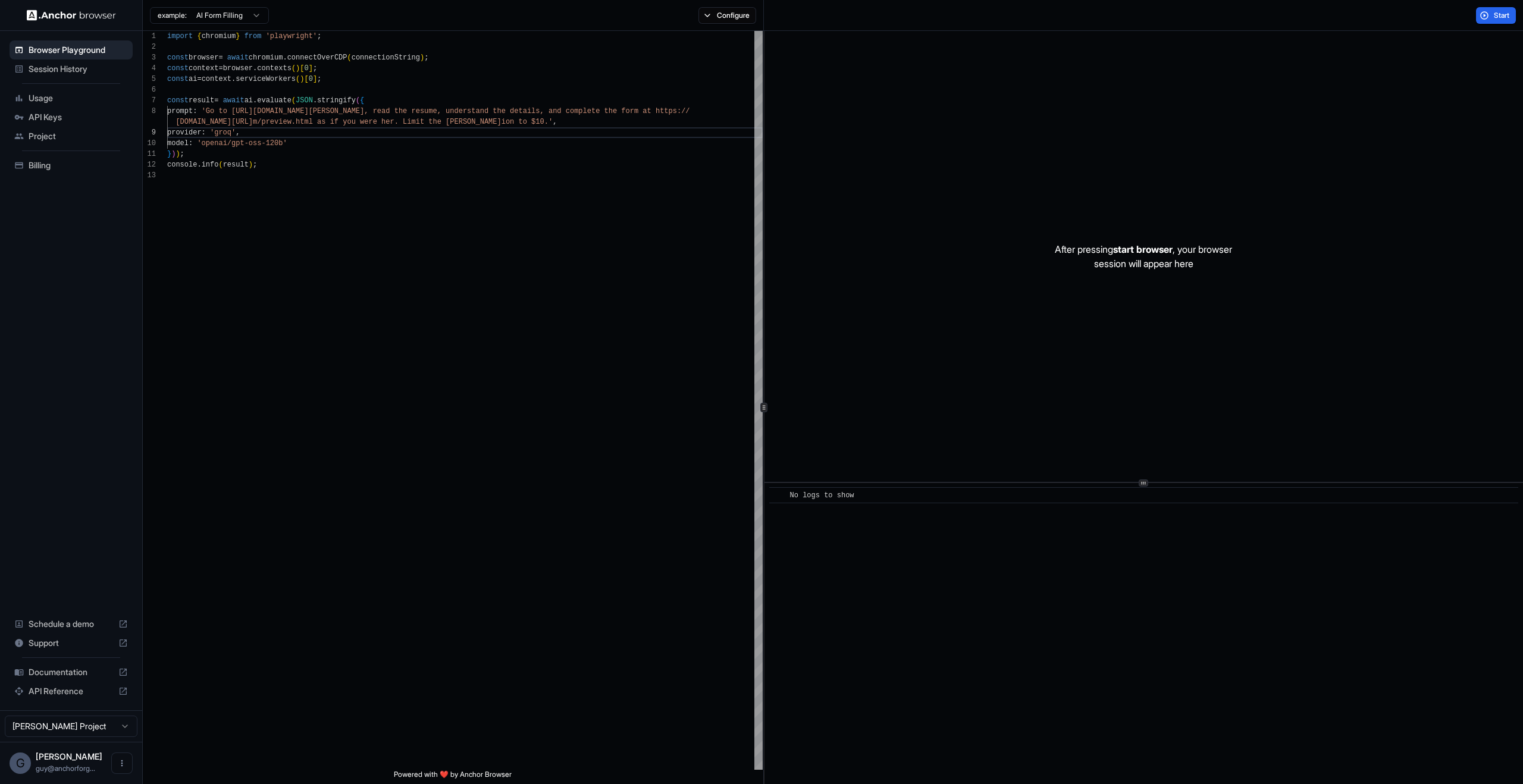
drag, startPoint x: 1133, startPoint y: 585, endPoint x: 778, endPoint y: 202, distance: 522.2
click at [812, 232] on div "After pressing start browser , your browser session will appear here ​ No logs …" at bounding box center [1144, 407] width 759 height 753
click at [662, 138] on div "import { chromium } from 'playwright' ; const browser = await chromium . connec…" at bounding box center [465, 470] width 595 height 878
click at [727, 161] on div "import { chromium } from 'playwright' ; const browser = await chromium . connec…" at bounding box center [465, 470] width 595 height 878
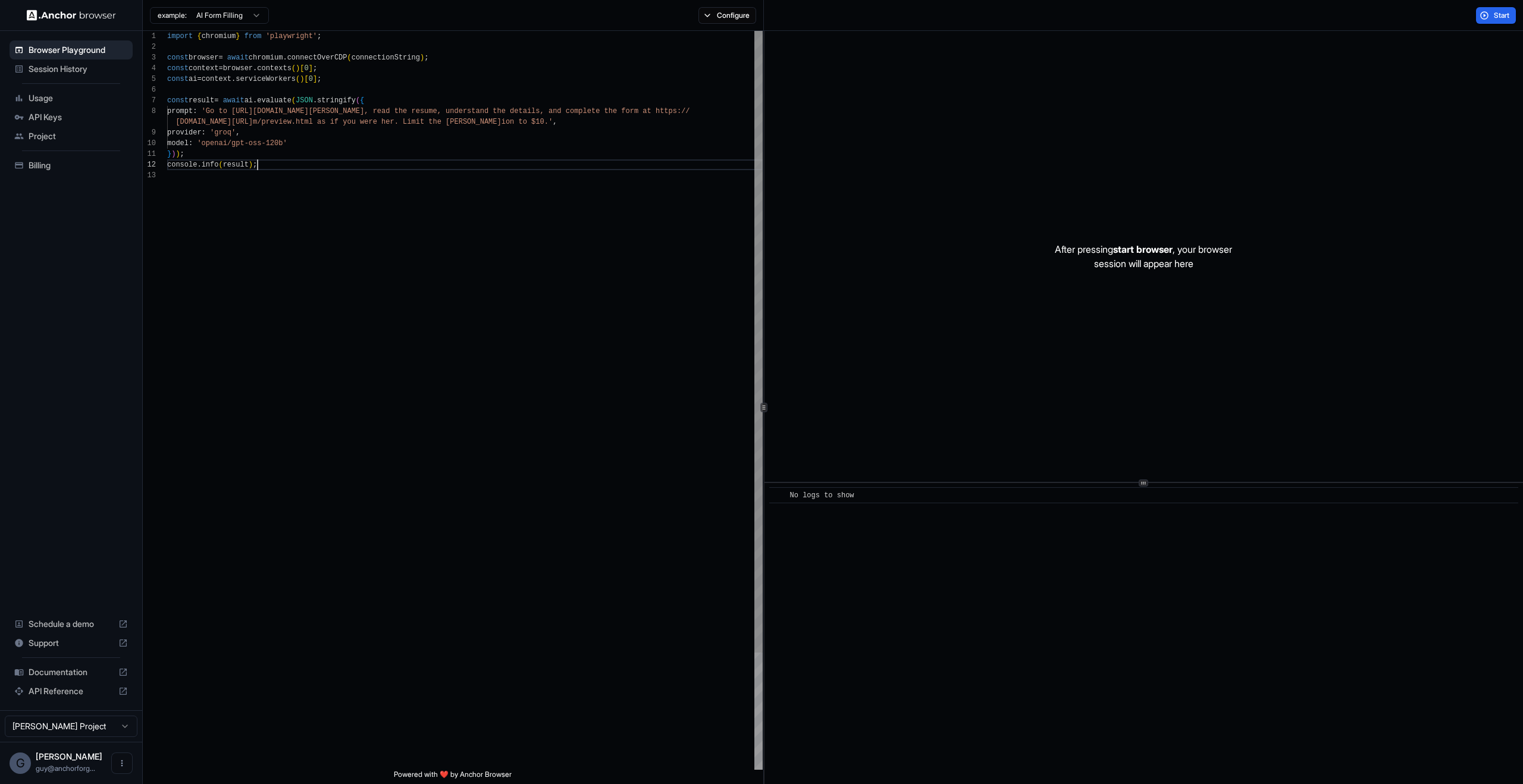
type textarea "**********"
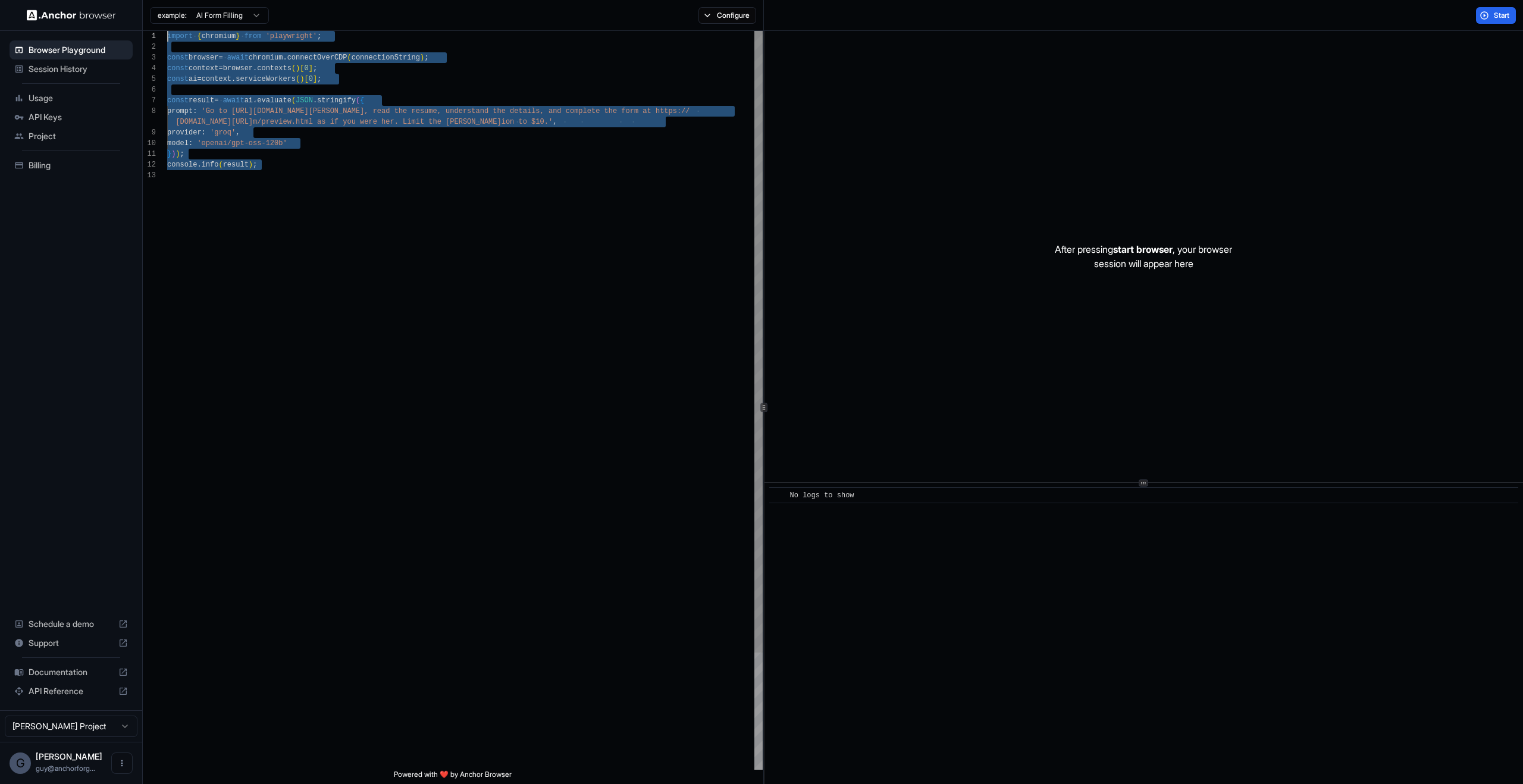
drag, startPoint x: 616, startPoint y: 235, endPoint x: 423, endPoint y: -44, distance: 339.2
click at [423, 31] on div "import { chromium } from 'playwright' ; const browser = await chromium . connec…" at bounding box center [465, 470] width 595 height 878
click at [1267, 174] on div "After pressing start browser , your browser session will appear here" at bounding box center [1144, 256] width 759 height 450
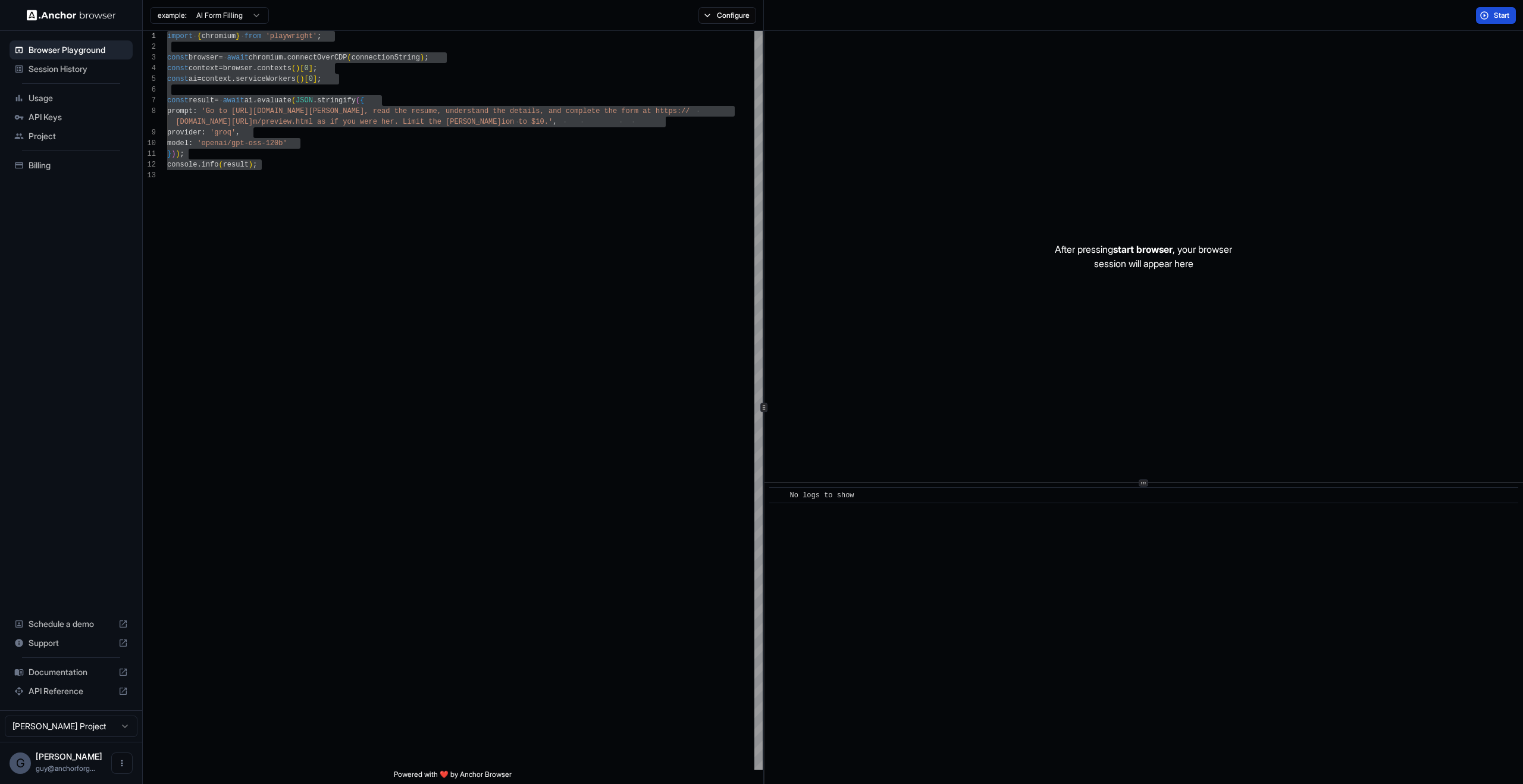
click at [1491, 13] on button "Start" at bounding box center [1496, 15] width 40 height 17
drag, startPoint x: 1084, startPoint y: 238, endPoint x: 1346, endPoint y: 672, distance: 507.0
click at [1341, 640] on div "​ No logs to show" at bounding box center [1144, 407] width 759 height 753
click at [1350, 718] on div "​ No logs to show" at bounding box center [1144, 634] width 759 height 301
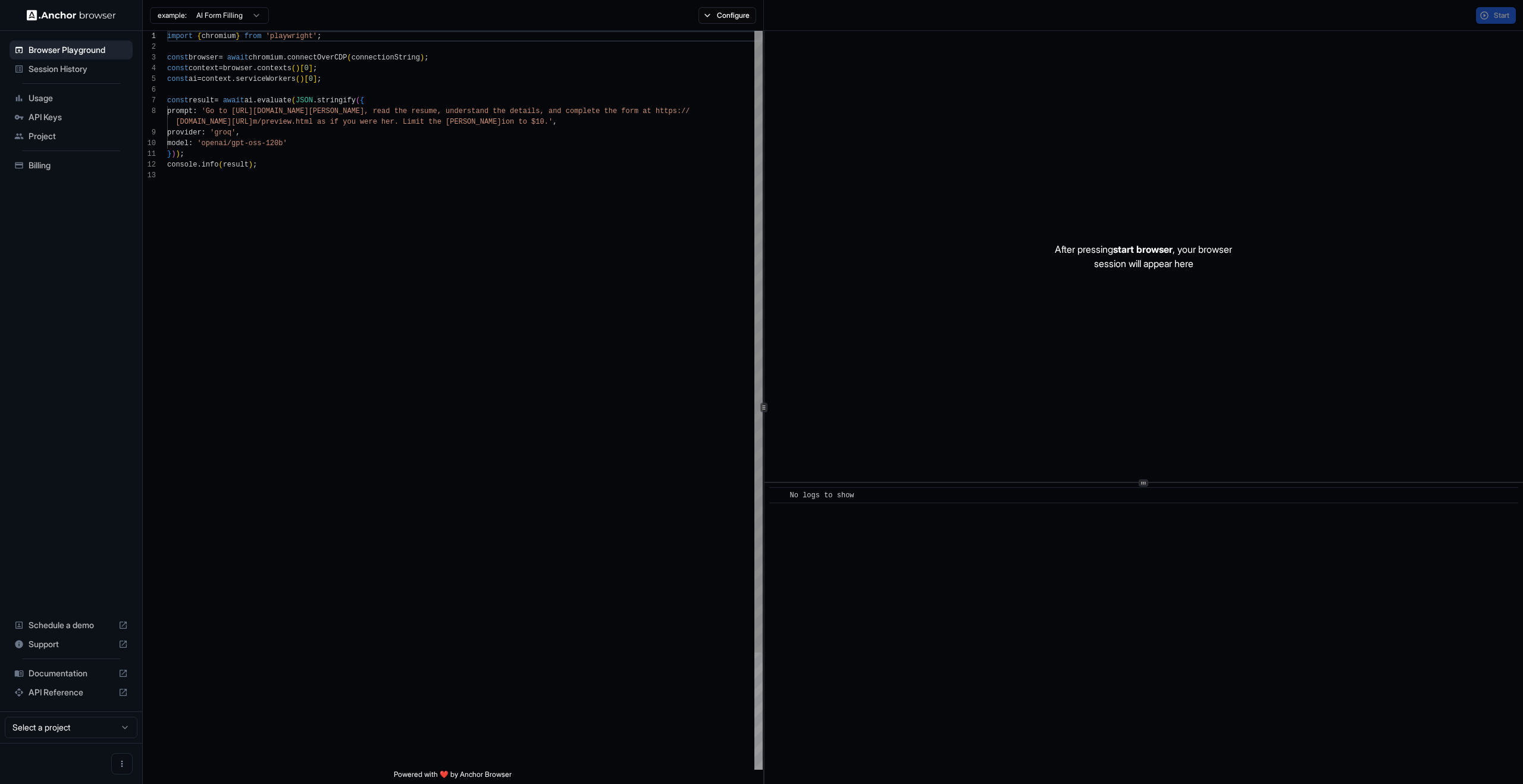
scroll to position [86, 0]
click at [49, 131] on span "Project" at bounding box center [78, 136] width 99 height 12
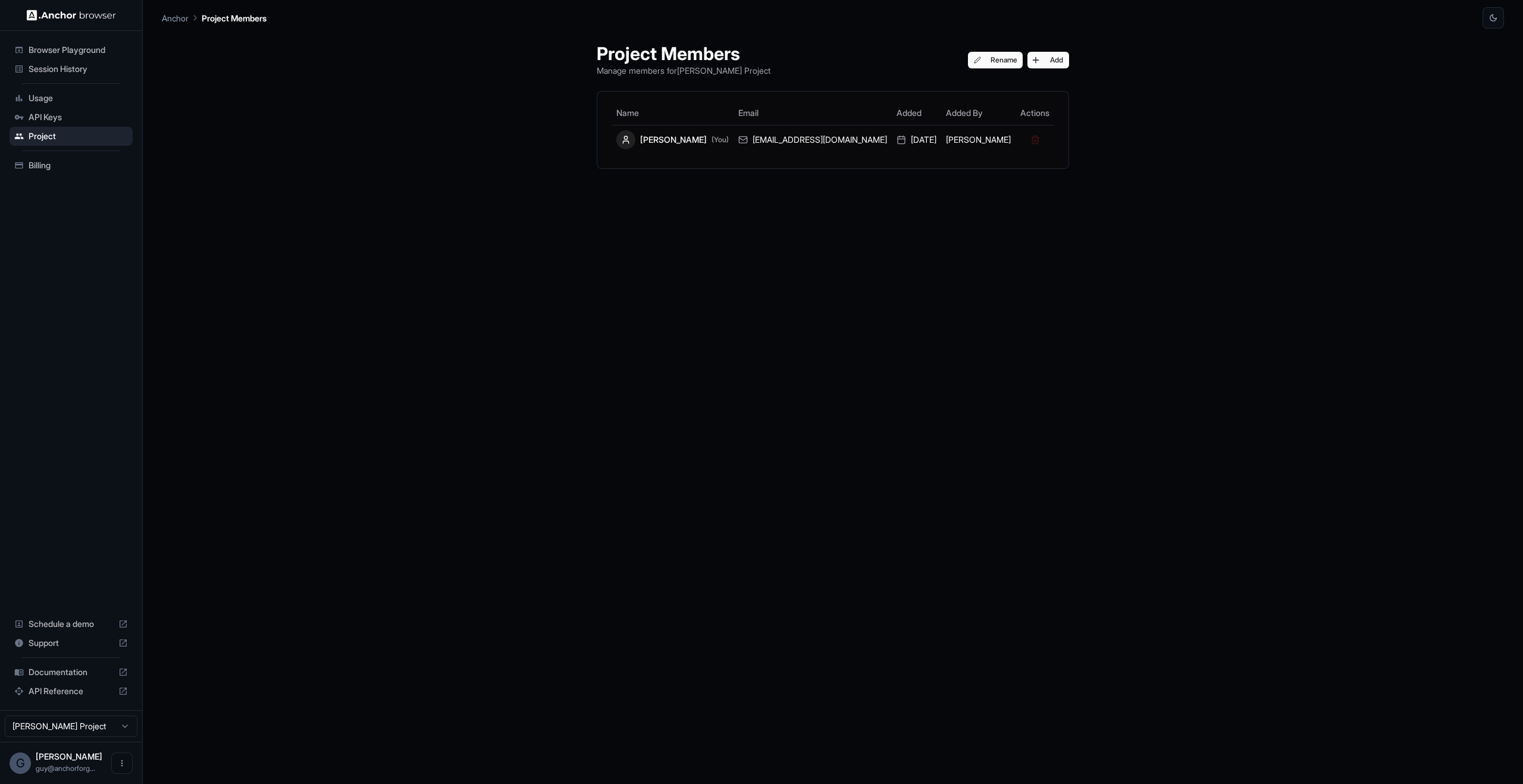
click at [57, 119] on span "API Keys" at bounding box center [78, 117] width 99 height 12
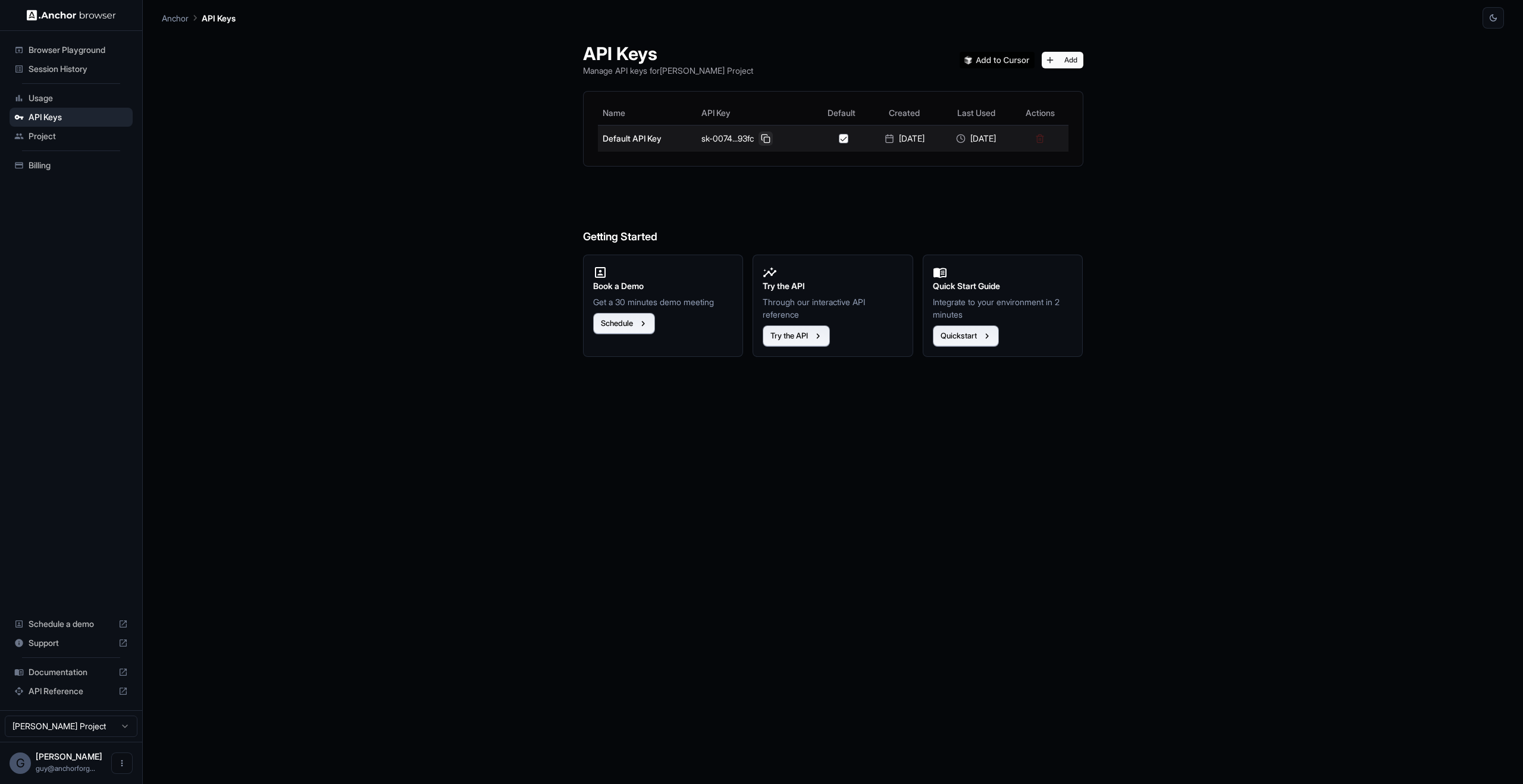
click at [765, 134] on button at bounding box center [766, 138] width 14 height 14
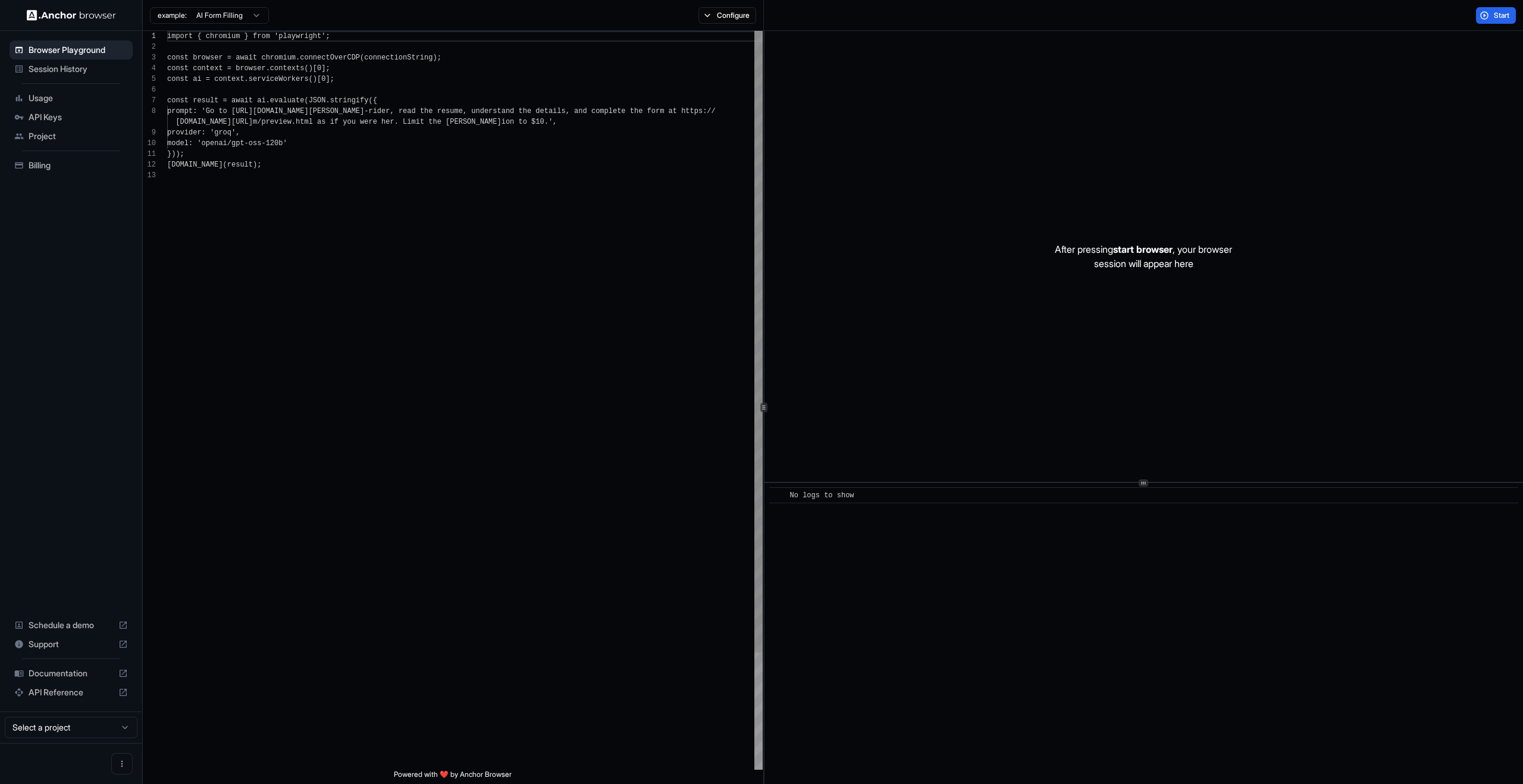
scroll to position [86, 0]
click at [1216, 236] on div "After pressing start browser , your browser session will appear here" at bounding box center [1144, 256] width 759 height 450
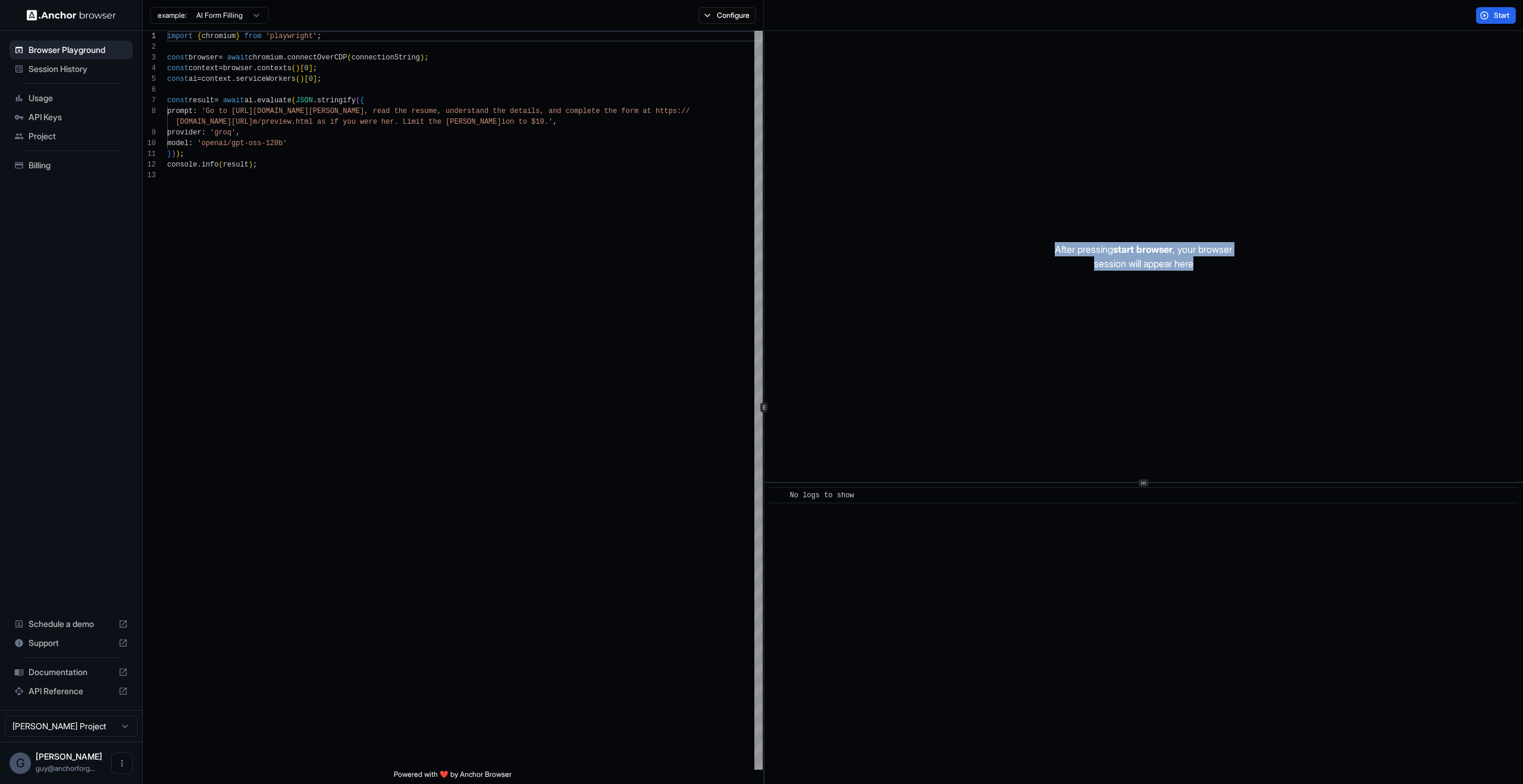
drag, startPoint x: 1131, startPoint y: 130, endPoint x: 1325, endPoint y: 439, distance: 364.9
click at [1325, 439] on div "After pressing start browser , your browser session will appear here" at bounding box center [1144, 256] width 759 height 450
click at [1329, 432] on div "After pressing start browser , your browser session will appear here" at bounding box center [1144, 256] width 759 height 450
click at [700, 8] on button "Configure" at bounding box center [727, 15] width 58 height 17
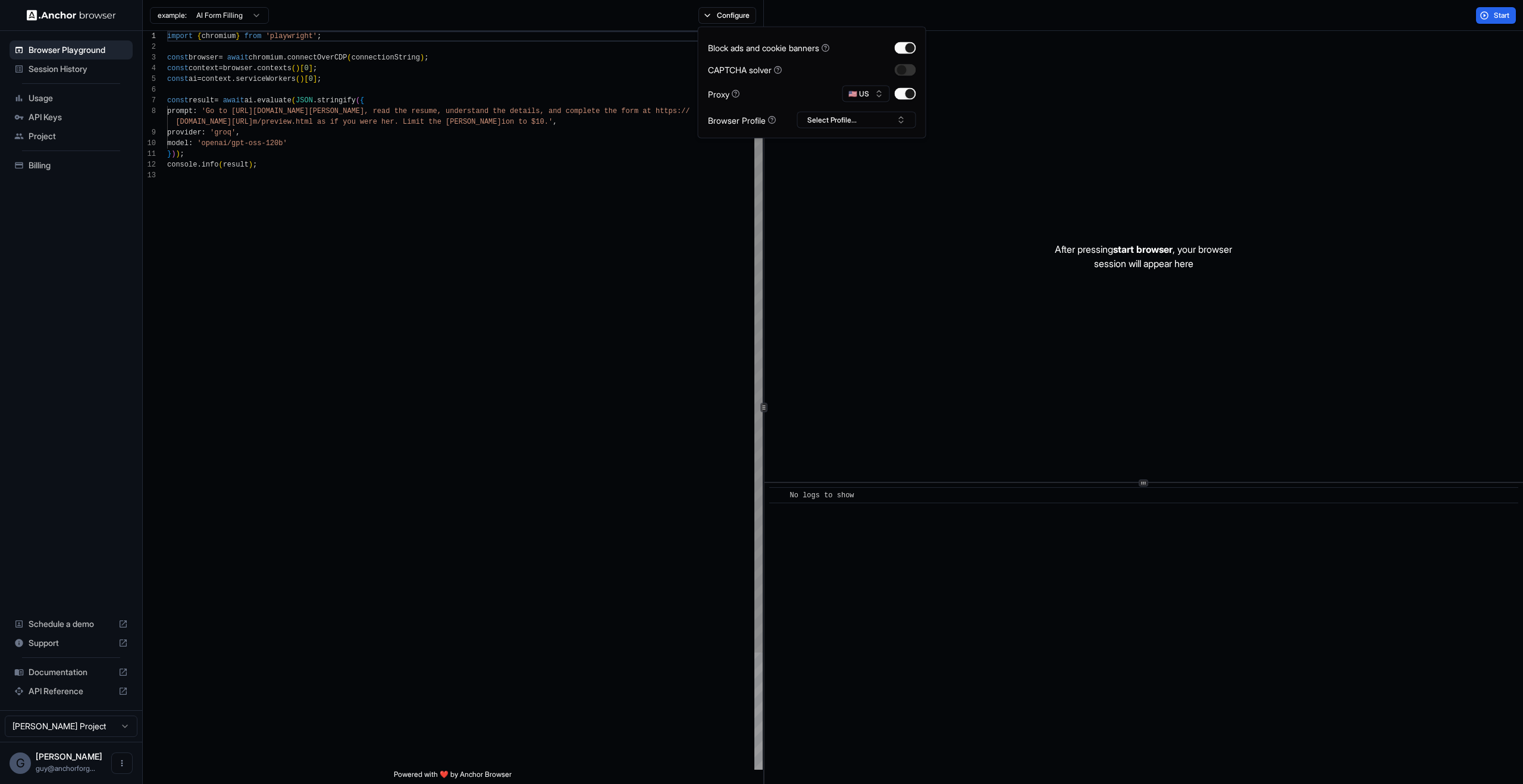
click at [511, 181] on div "import { chromium } from 'playwright' ; const browser = await chromium . connec…" at bounding box center [465, 470] width 595 height 878
click at [357, 150] on div "import { chromium } from 'playwright' ; const browser = await chromium . connec…" at bounding box center [465, 470] width 595 height 878
click at [318, 124] on div "import { chromium } from 'playwright' ; const browser = await chromium . connec…" at bounding box center [465, 470] width 595 height 878
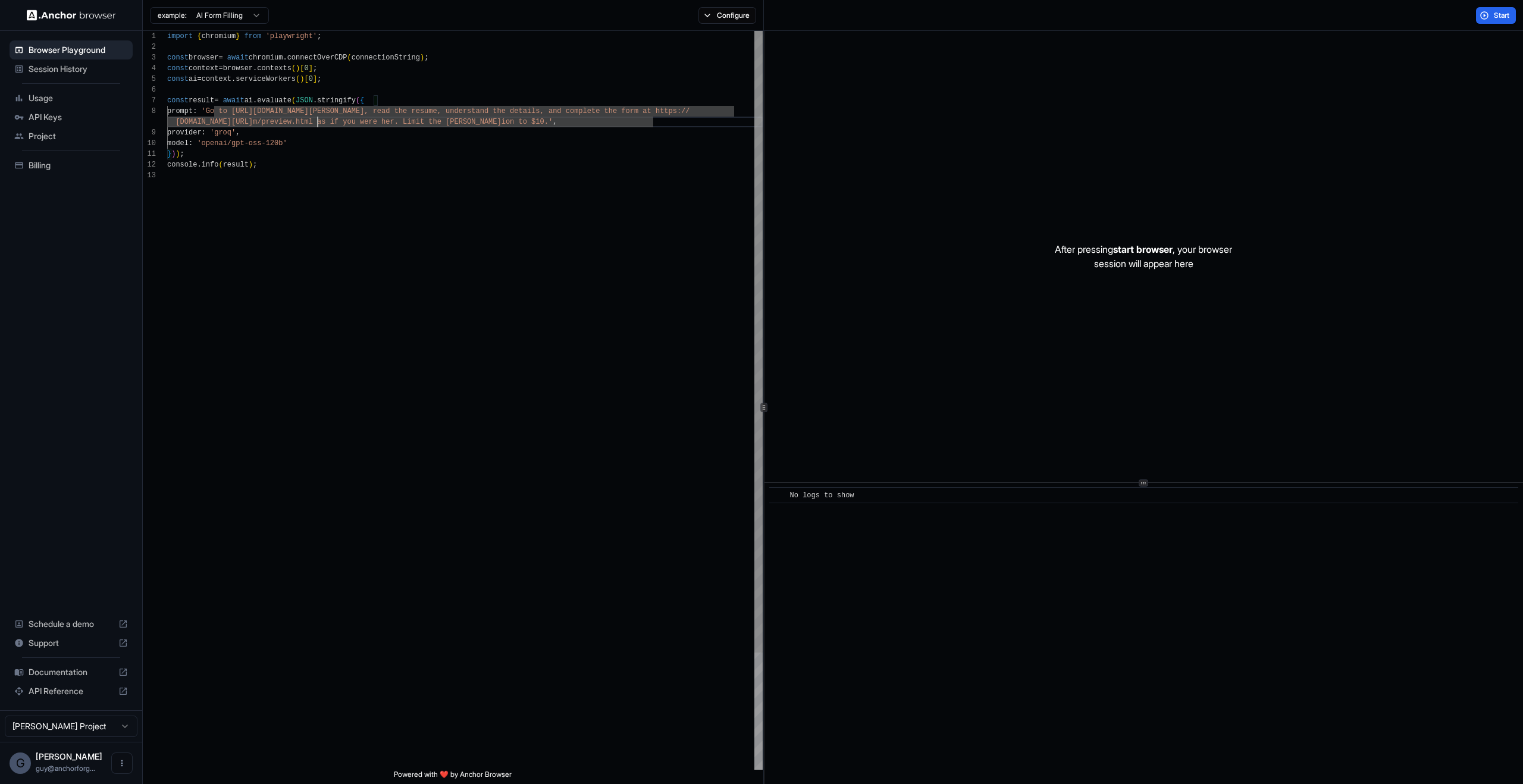
scroll to position [64, 0]
click at [305, 101] on div "import { chromium } from 'playwright' ; const browser = await chromium . connec…" at bounding box center [465, 470] width 595 height 878
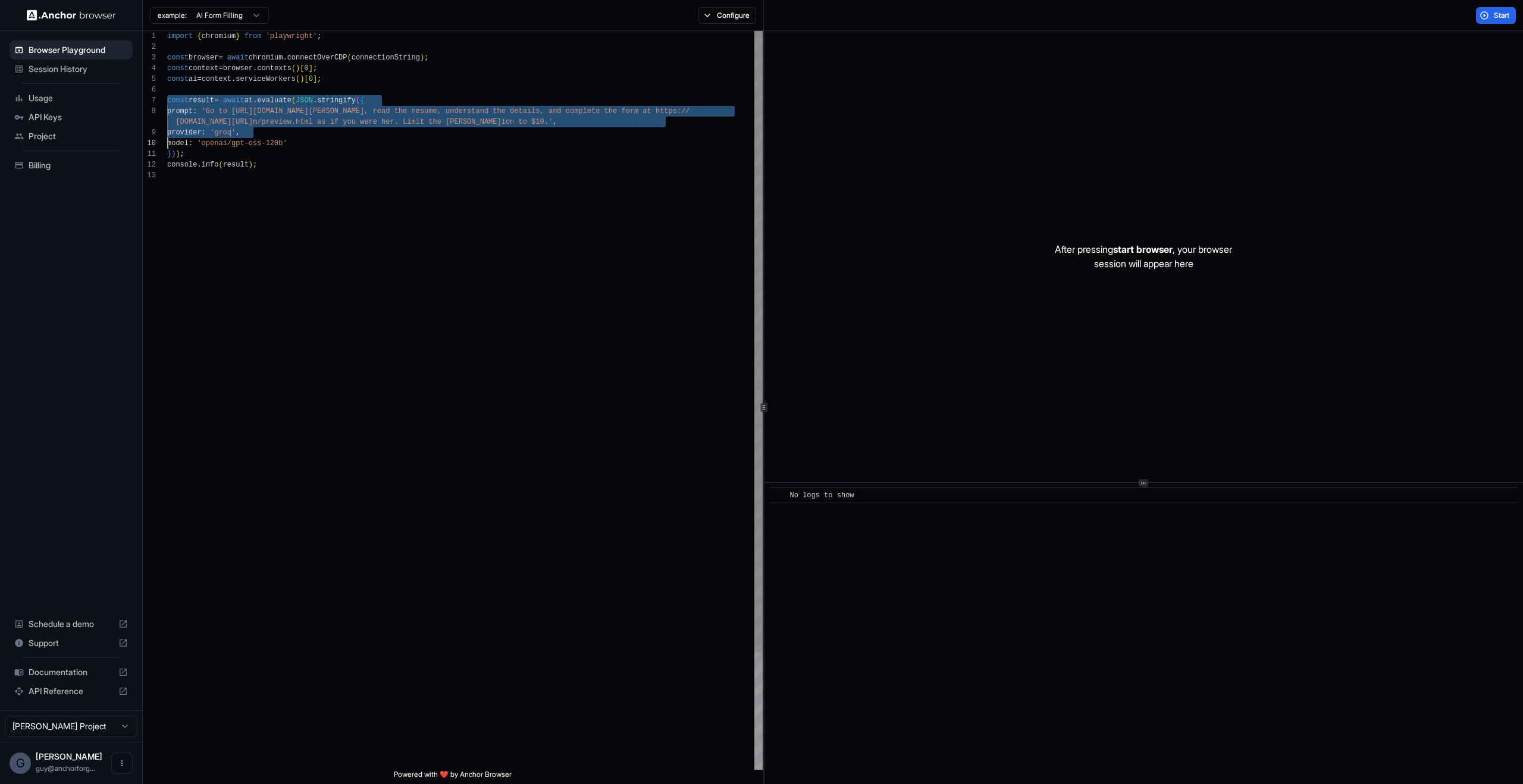
drag, startPoint x: 305, startPoint y: 101, endPoint x: 332, endPoint y: 166, distance: 70.4
click at [332, 166] on div "import { chromium } from 'playwright' ; const browser = await chromium . connec…" at bounding box center [465, 470] width 595 height 878
click at [372, 325] on div "import { chromium } from 'playwright' ; const browser = await chromium . connec…" at bounding box center [465, 470] width 595 height 878
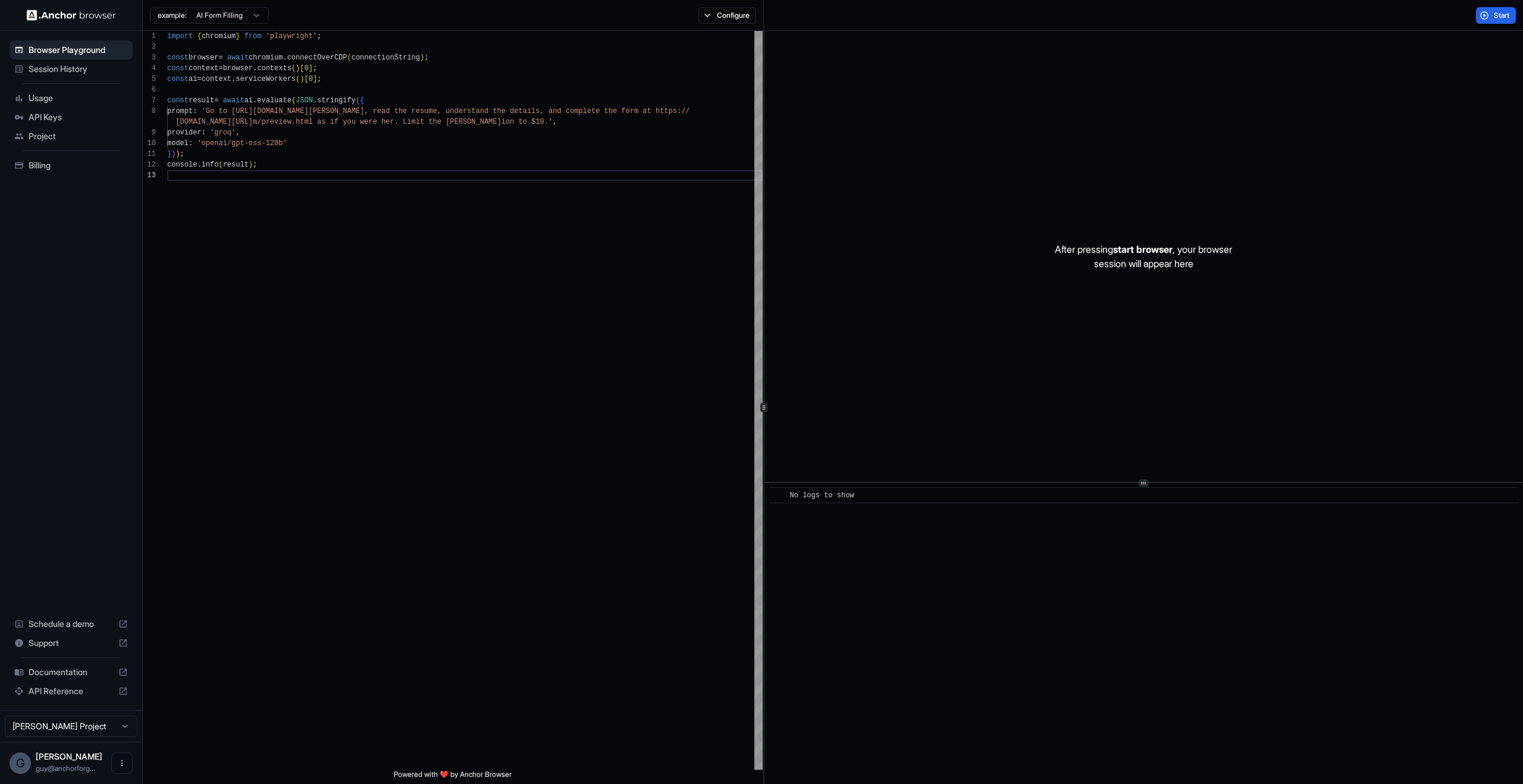
click at [251, 29] on div "example: AI Form Filling Configure" at bounding box center [453, 15] width 621 height 31
click at [1485, 23] on button "Start" at bounding box center [1496, 15] width 40 height 17
click at [1156, 315] on div at bounding box center [1144, 256] width 759 height 450
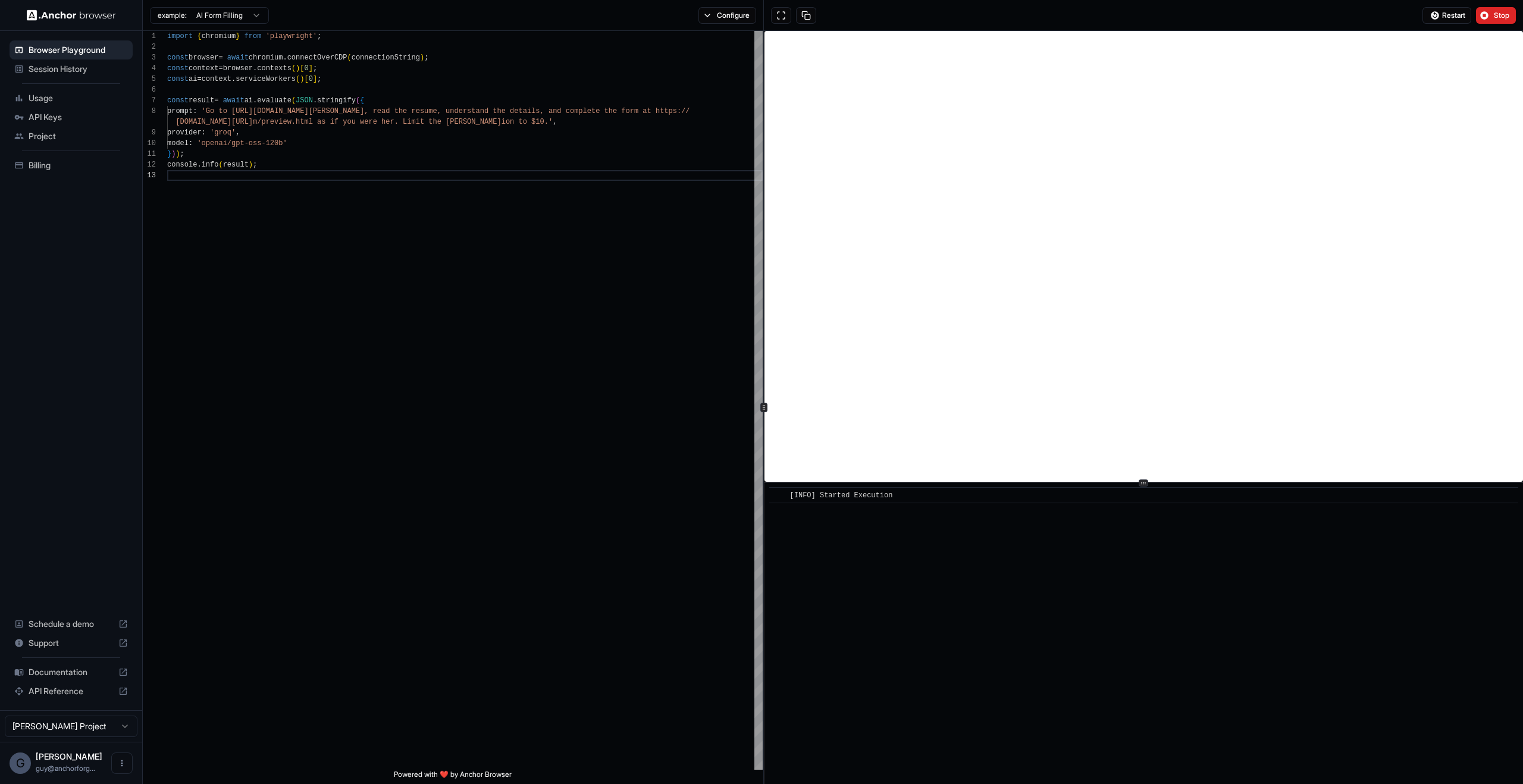
drag, startPoint x: 960, startPoint y: 691, endPoint x: 639, endPoint y: 365, distance: 457.5
click at [639, 365] on div "**********" at bounding box center [832, 407] width 1380 height 753
click at [639, 365] on div "import { chromium } from 'playwright' ; const browser = await chromium . connec…" at bounding box center [465, 470] width 595 height 878
click at [559, 350] on div "import { chromium } from 'playwright' ; const browser = await chromium . connec…" at bounding box center [465, 470] width 595 height 878
click at [218, 10] on html "Browser Playground Session History Usage API Keys Project Billing Schedule a de…" at bounding box center [761, 392] width 1523 height 784
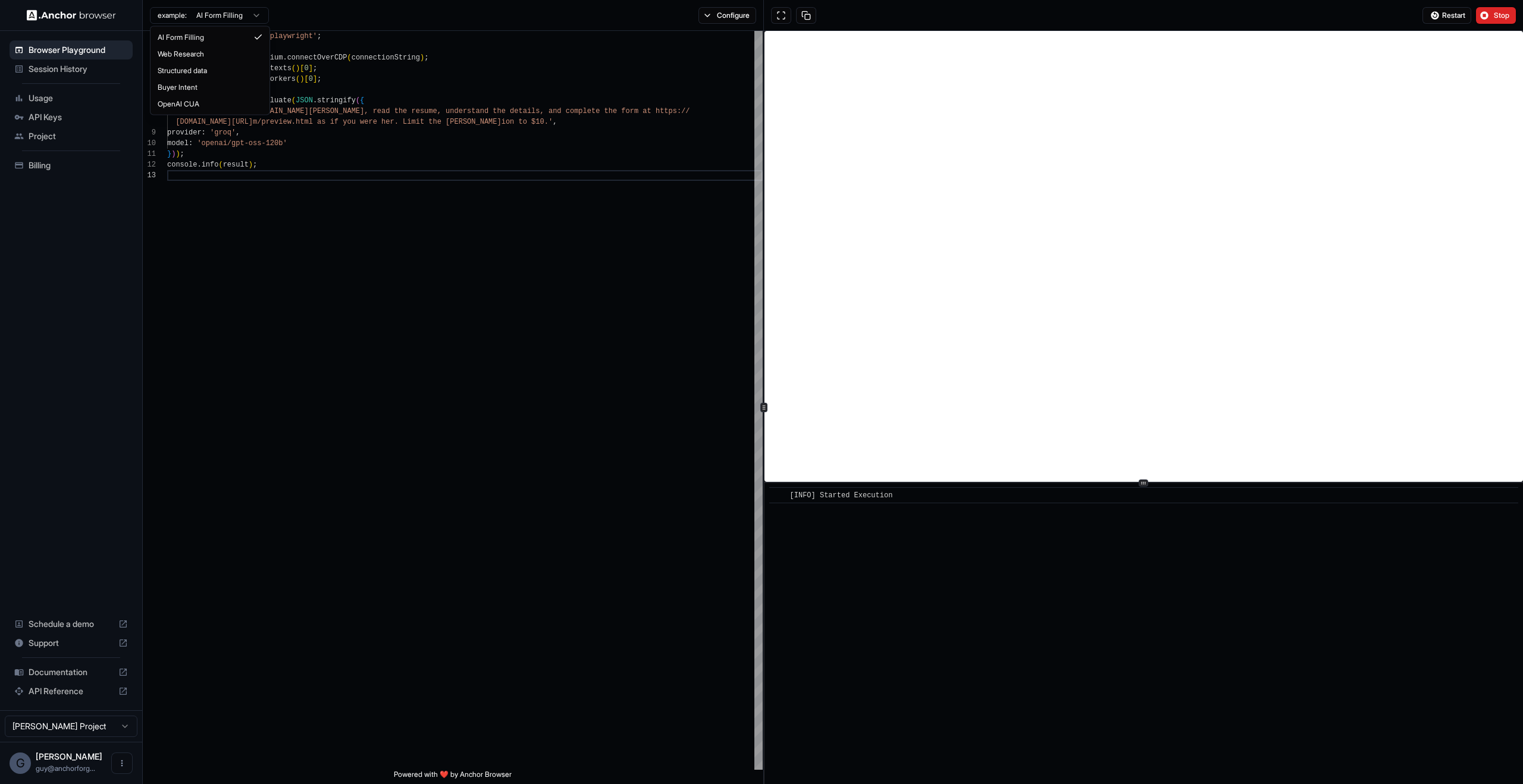
type textarea "**********"
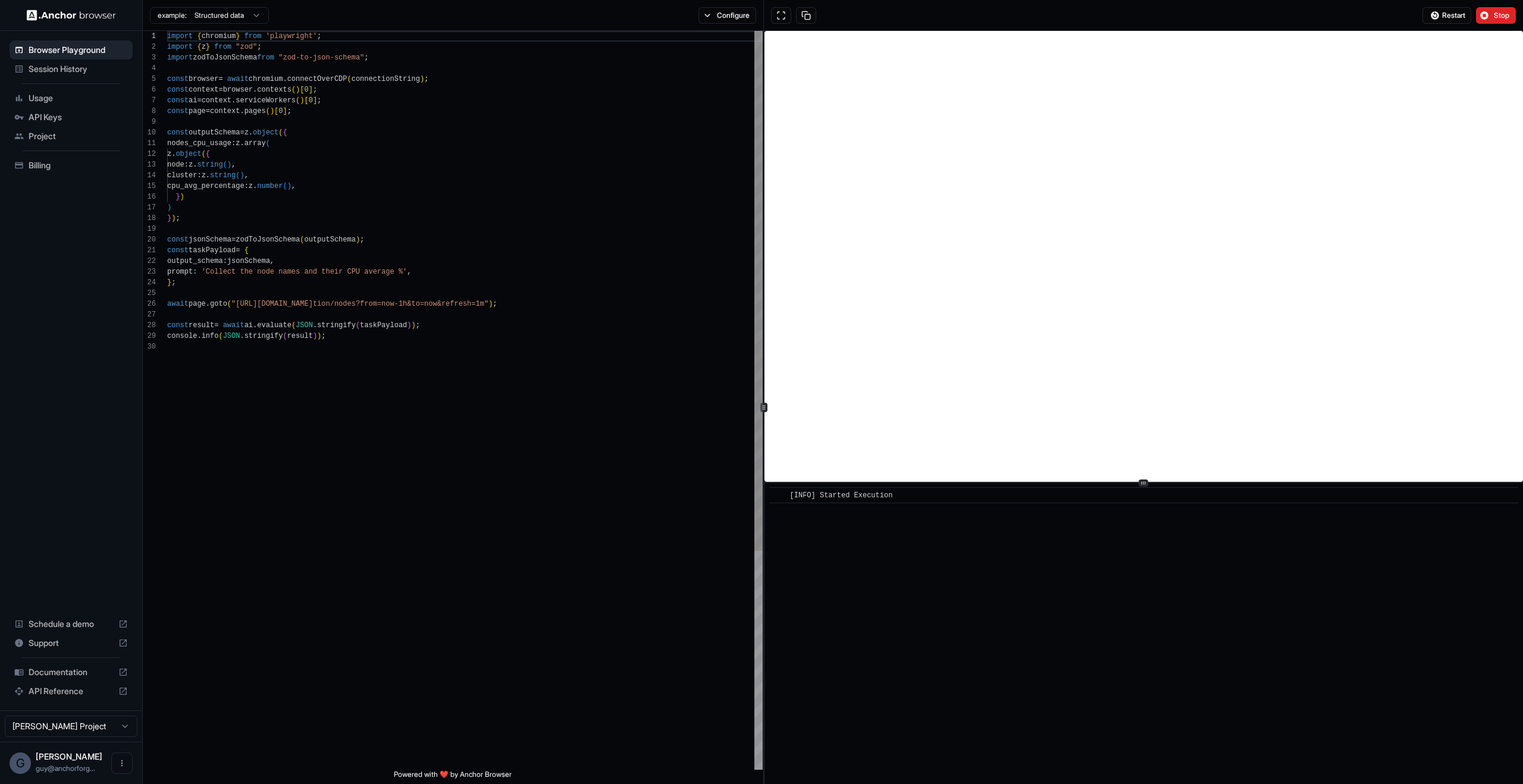
scroll to position [0, 0]
click at [1447, 13] on span "Restart" at bounding box center [1453, 15] width 23 height 10
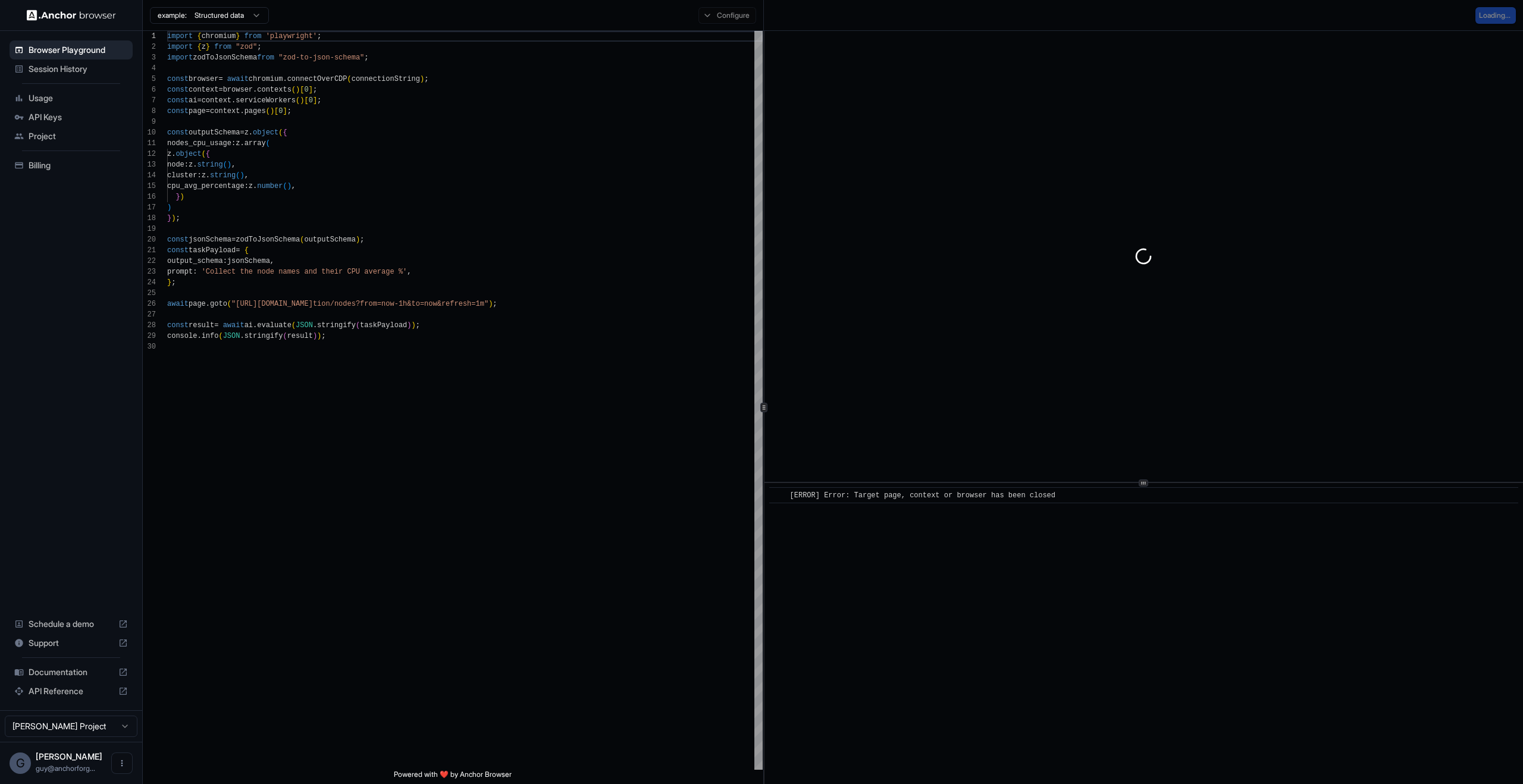
click at [986, 582] on div "​ [ERROR] Error: Target page, context or browser has been closed" at bounding box center [1144, 634] width 759 height 301
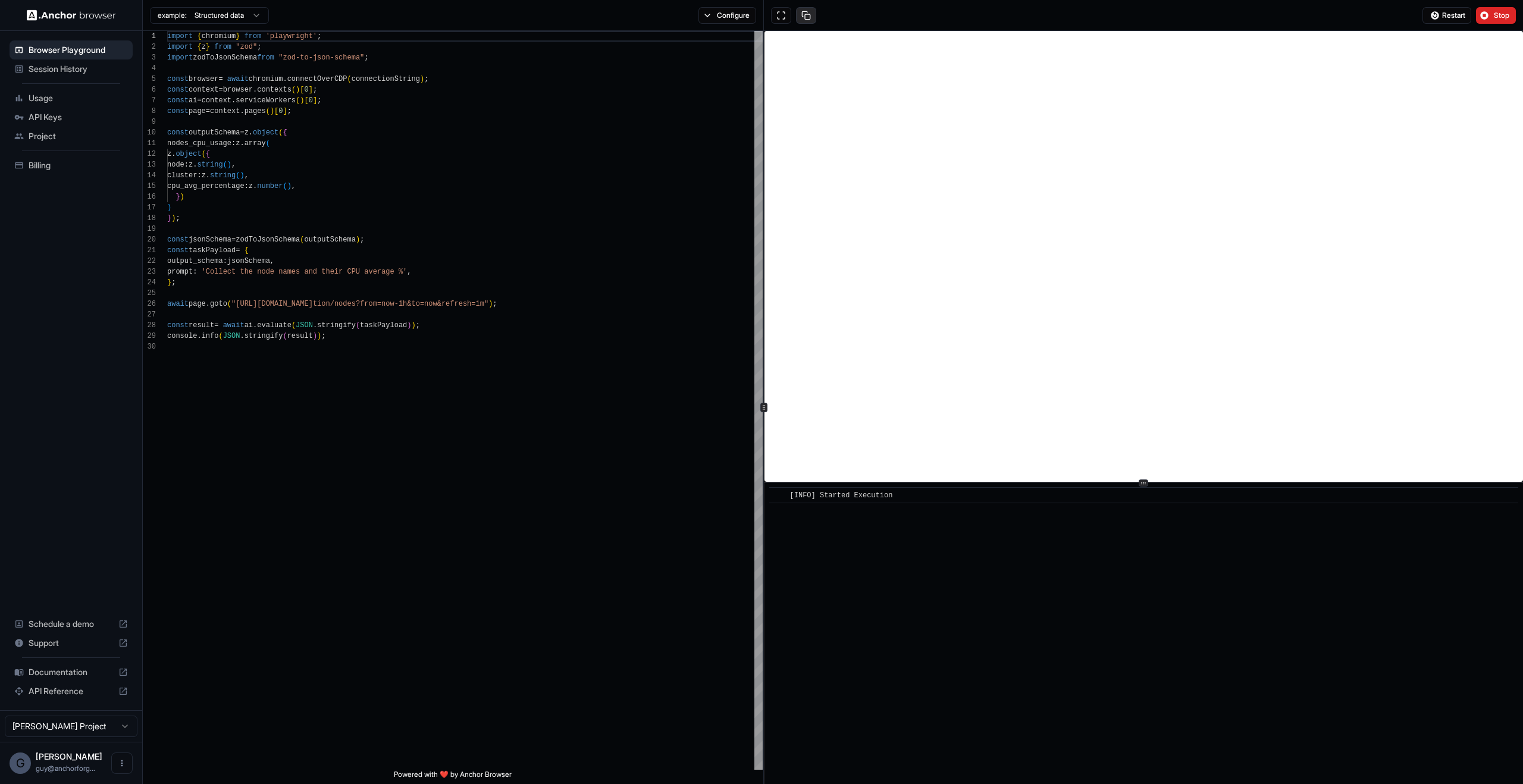
click at [815, 11] on button at bounding box center [805, 15] width 20 height 17
click at [1485, 17] on button "Stop" at bounding box center [1496, 15] width 40 height 17
